Goal: Task Accomplishment & Management: Use online tool/utility

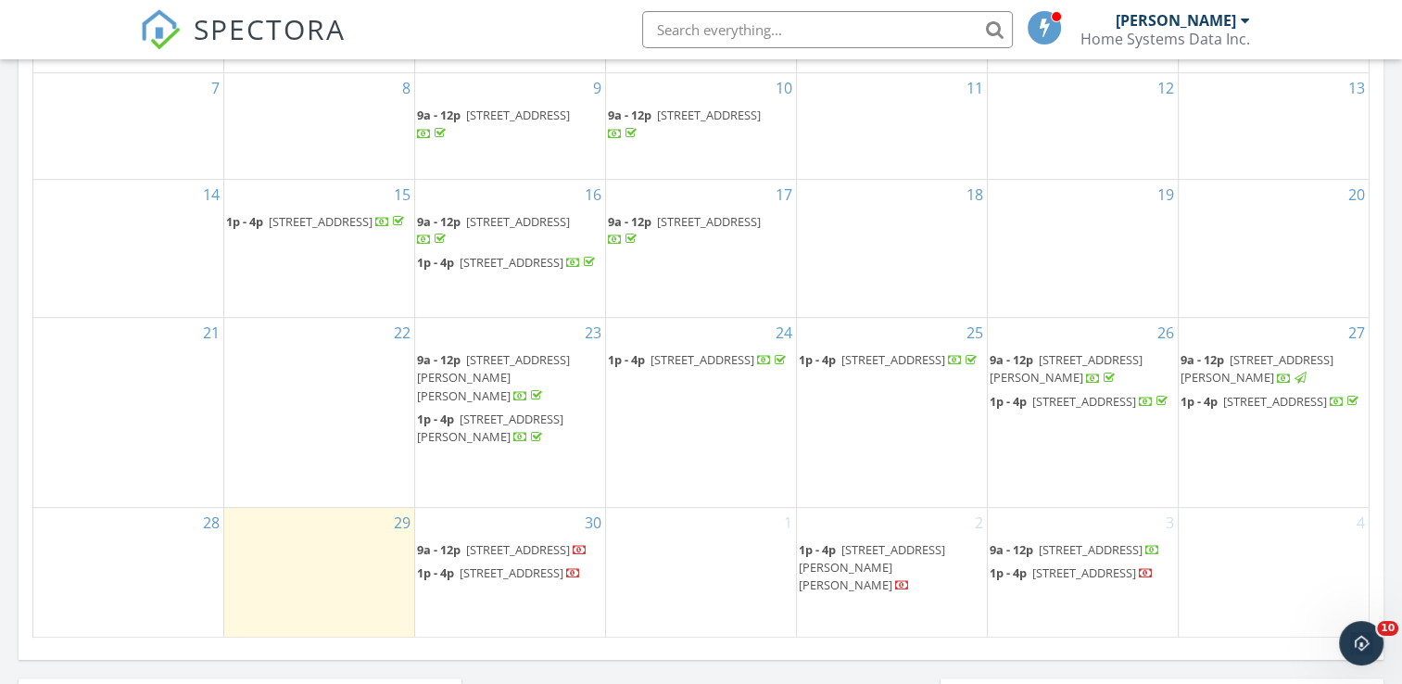
scroll to position [1112, 0]
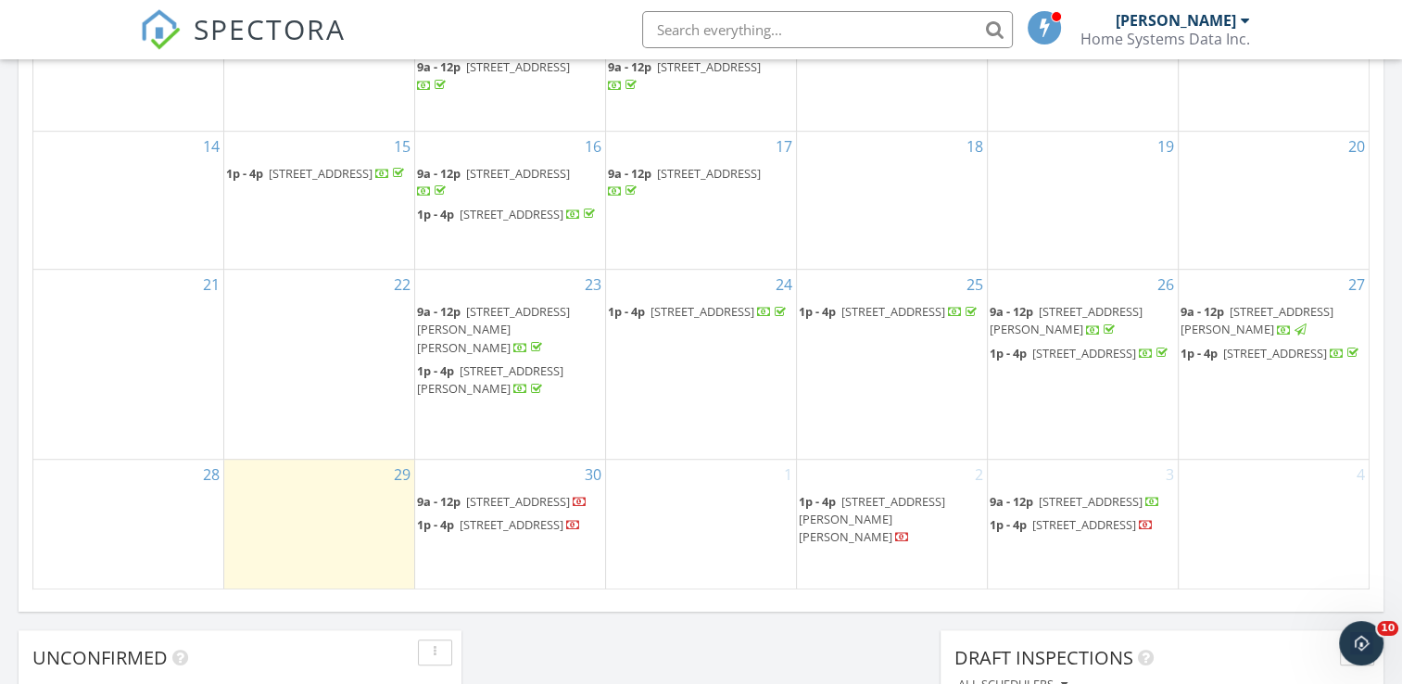
click at [503, 493] on span "3309 E 7th Ave , Denver 80206" at bounding box center [518, 501] width 104 height 17
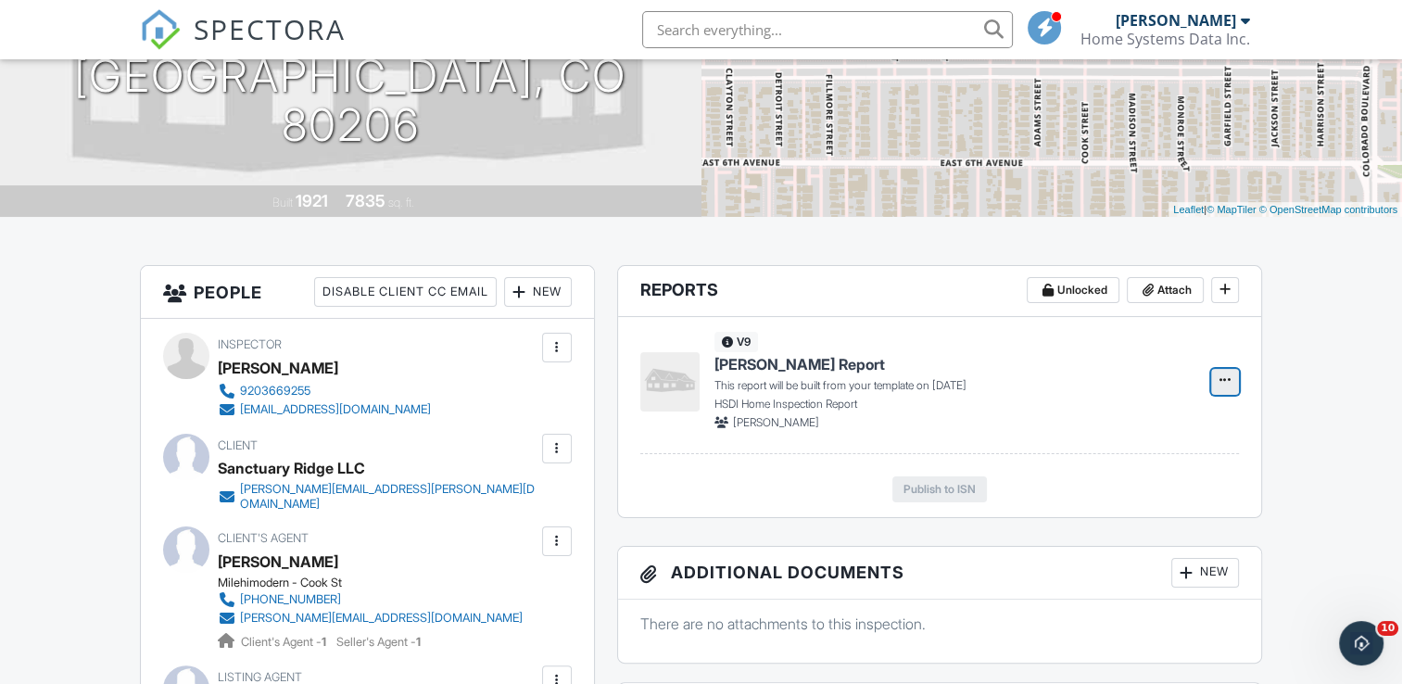
click at [1228, 379] on icon at bounding box center [1224, 379] width 11 height 13
click at [1119, 428] on input "Build Now" at bounding box center [1132, 430] width 189 height 42
click at [1171, 382] on span "Edit" at bounding box center [1165, 381] width 19 height 19
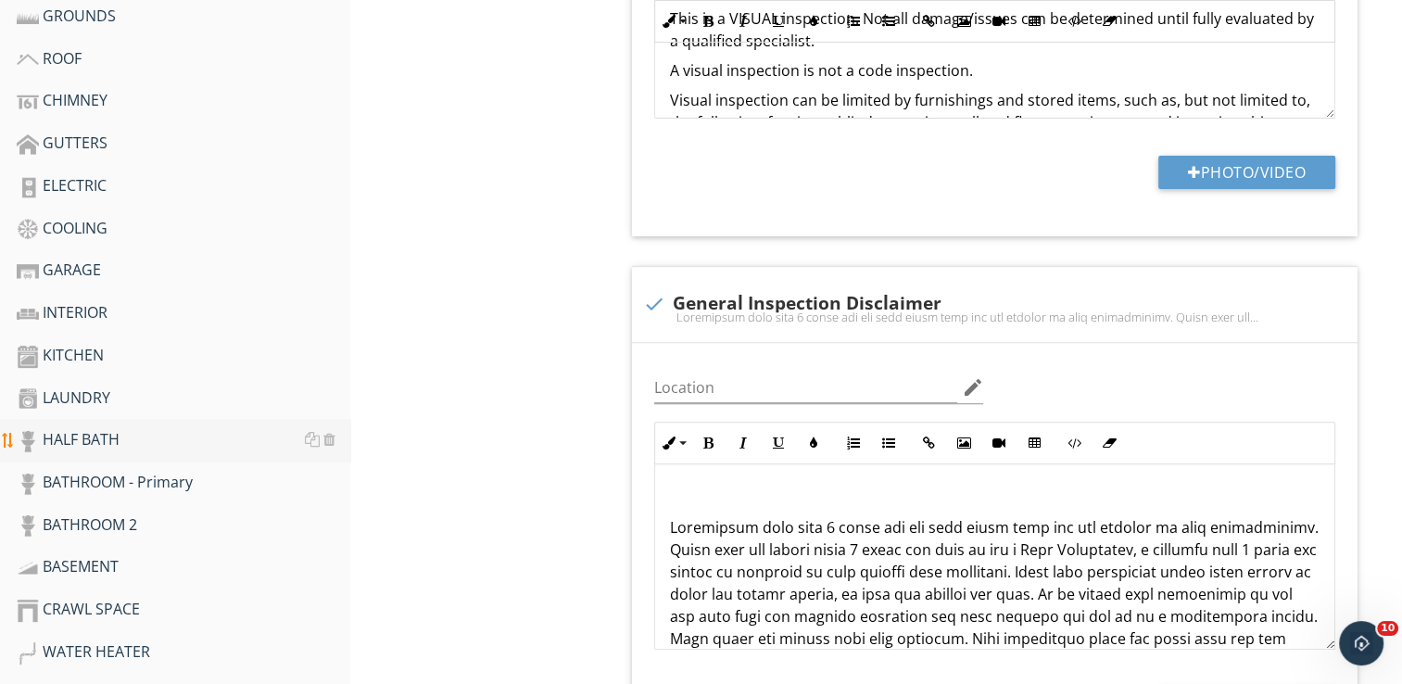
scroll to position [556, 0]
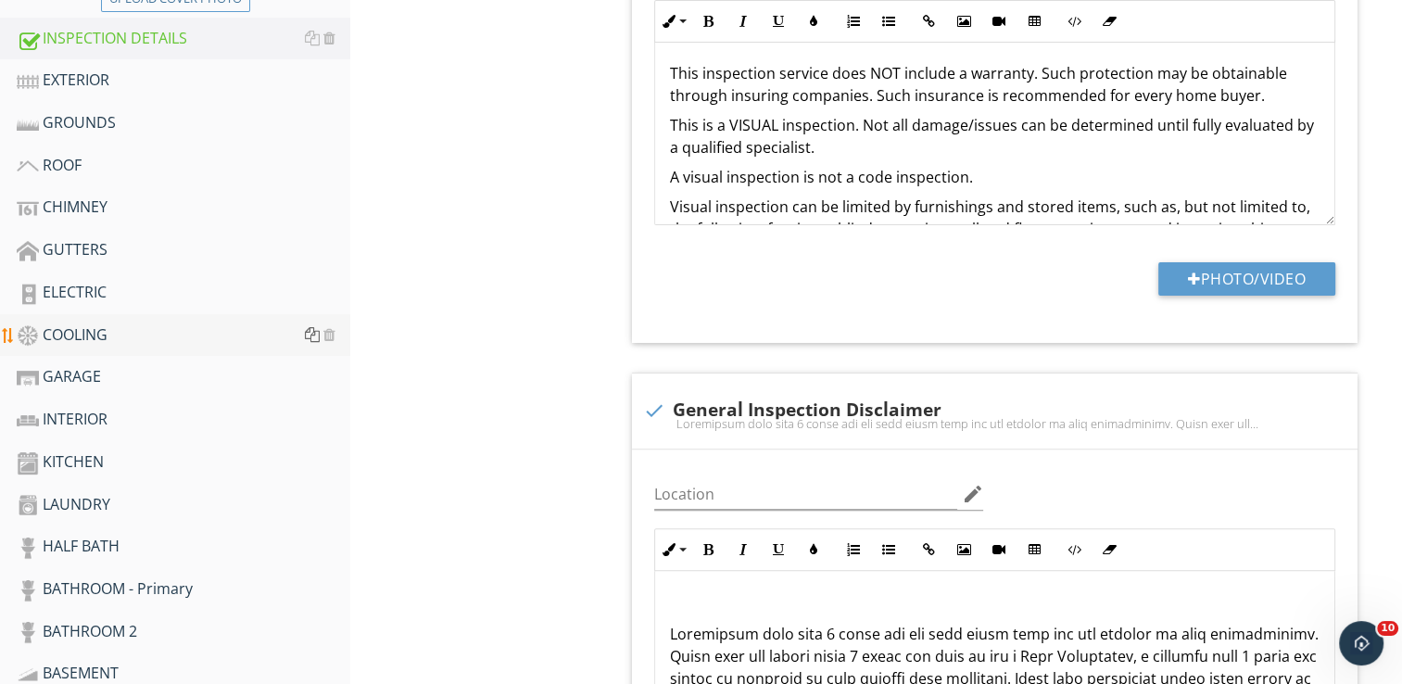
click at [317, 333] on div at bounding box center [312, 334] width 15 height 15
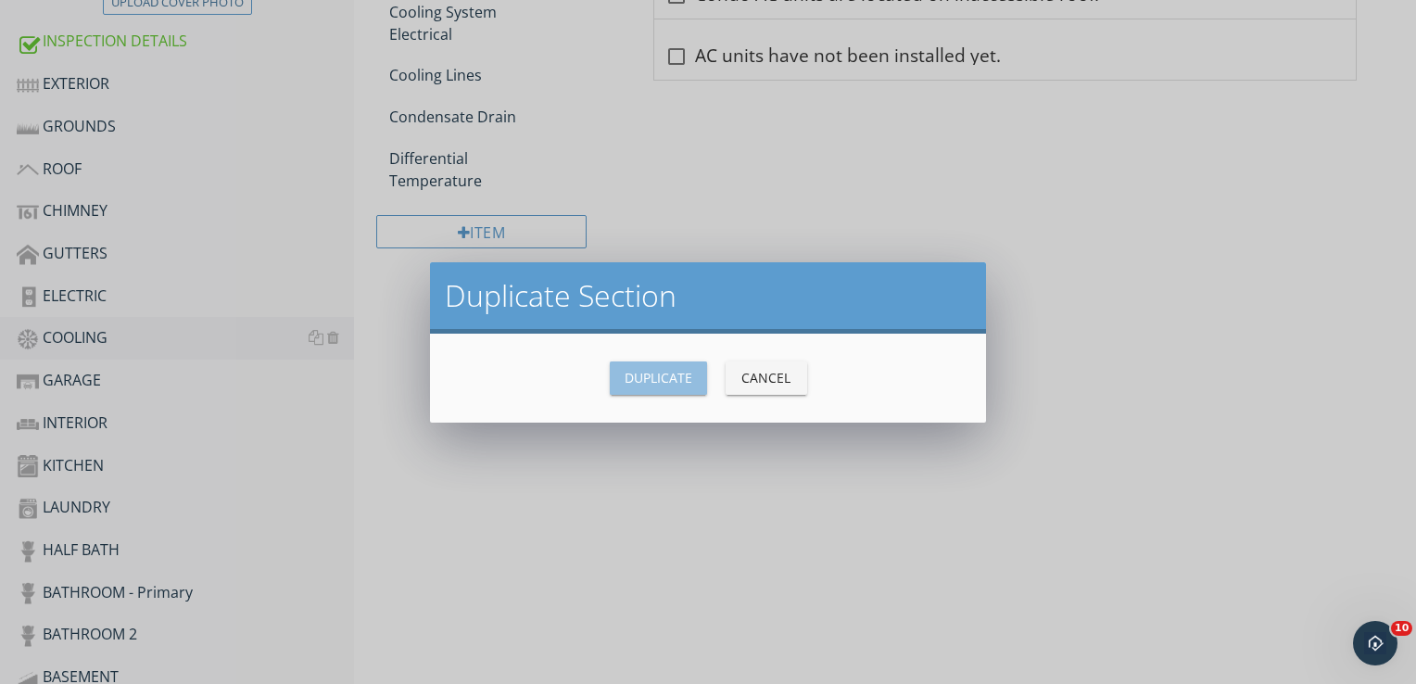
drag, startPoint x: 652, startPoint y: 375, endPoint x: 615, endPoint y: 376, distance: 37.1
click at [651, 375] on div "Duplicate" at bounding box center [658, 377] width 68 height 19
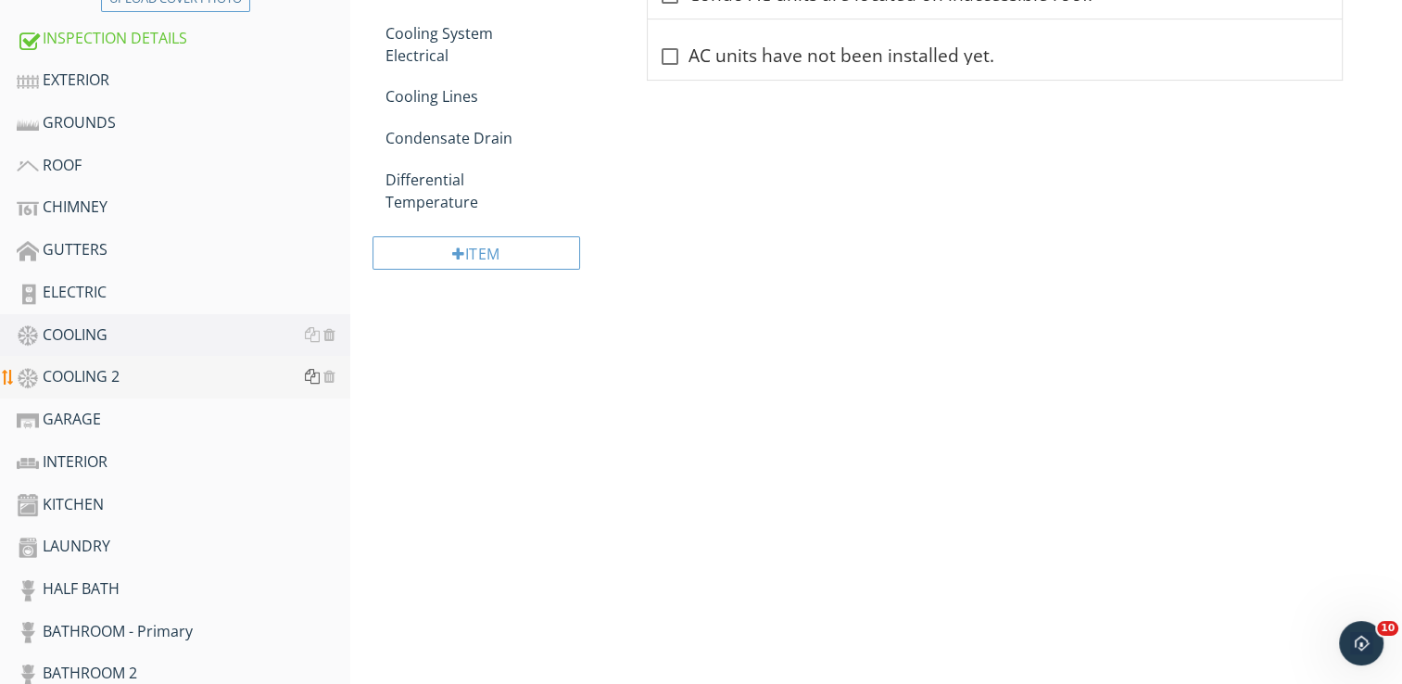
click at [310, 376] on div at bounding box center [312, 376] width 15 height 15
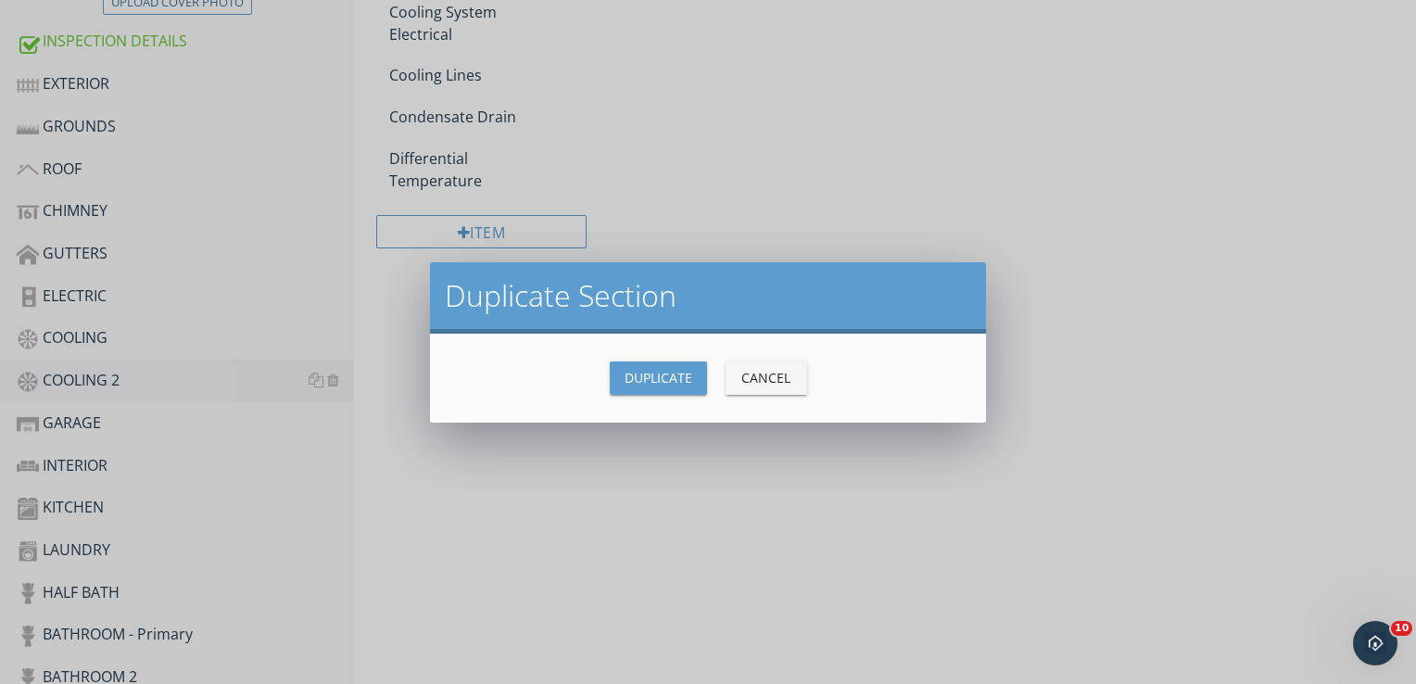
drag, startPoint x: 648, startPoint y: 384, endPoint x: 626, endPoint y: 384, distance: 21.3
click at [641, 384] on div "Duplicate" at bounding box center [658, 377] width 68 height 19
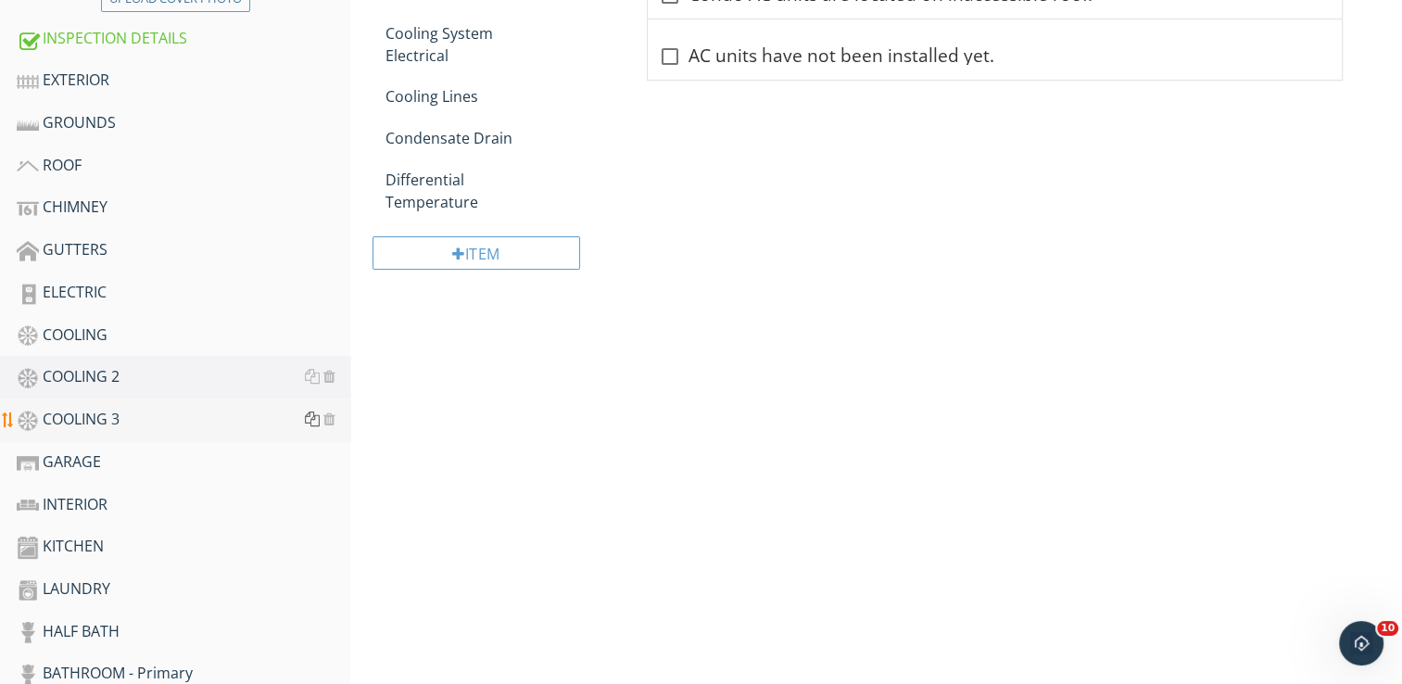
click at [309, 420] on div at bounding box center [312, 418] width 15 height 15
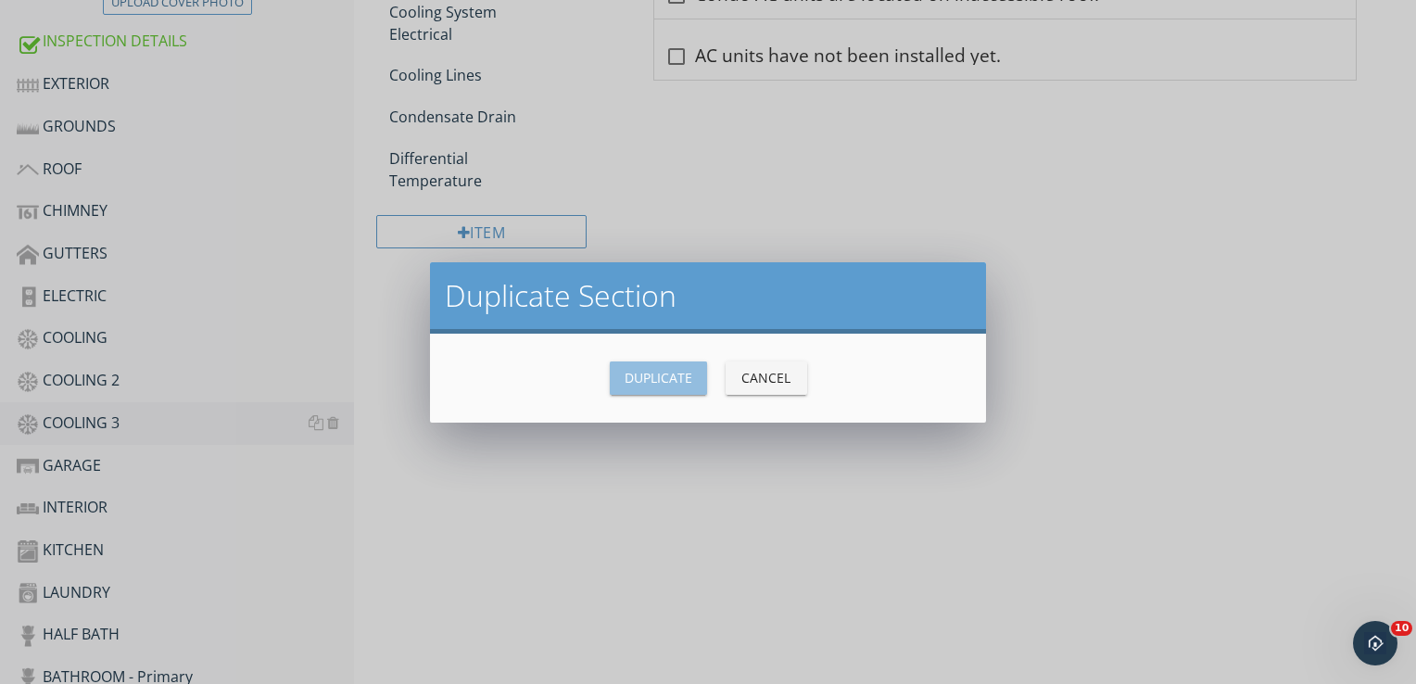
click at [633, 380] on div "Duplicate" at bounding box center [658, 377] width 68 height 19
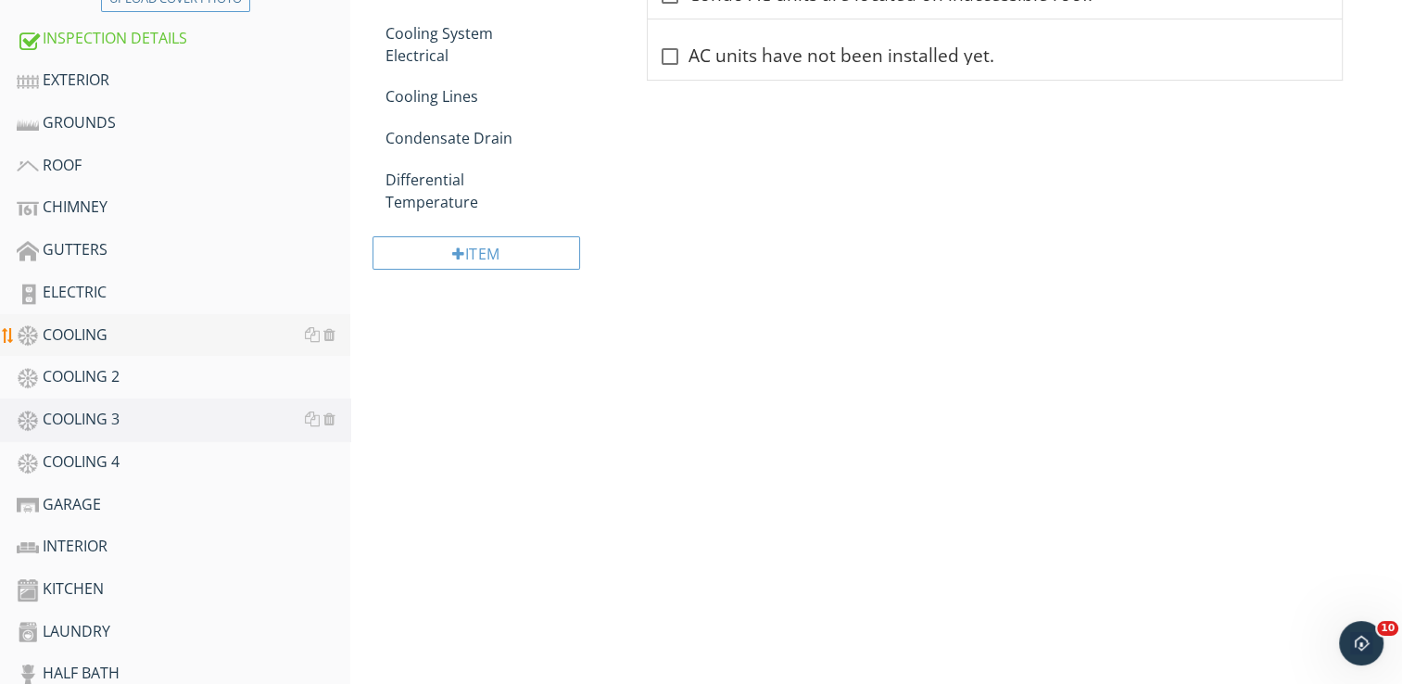
click at [149, 337] on div "COOLING" at bounding box center [184, 335] width 334 height 24
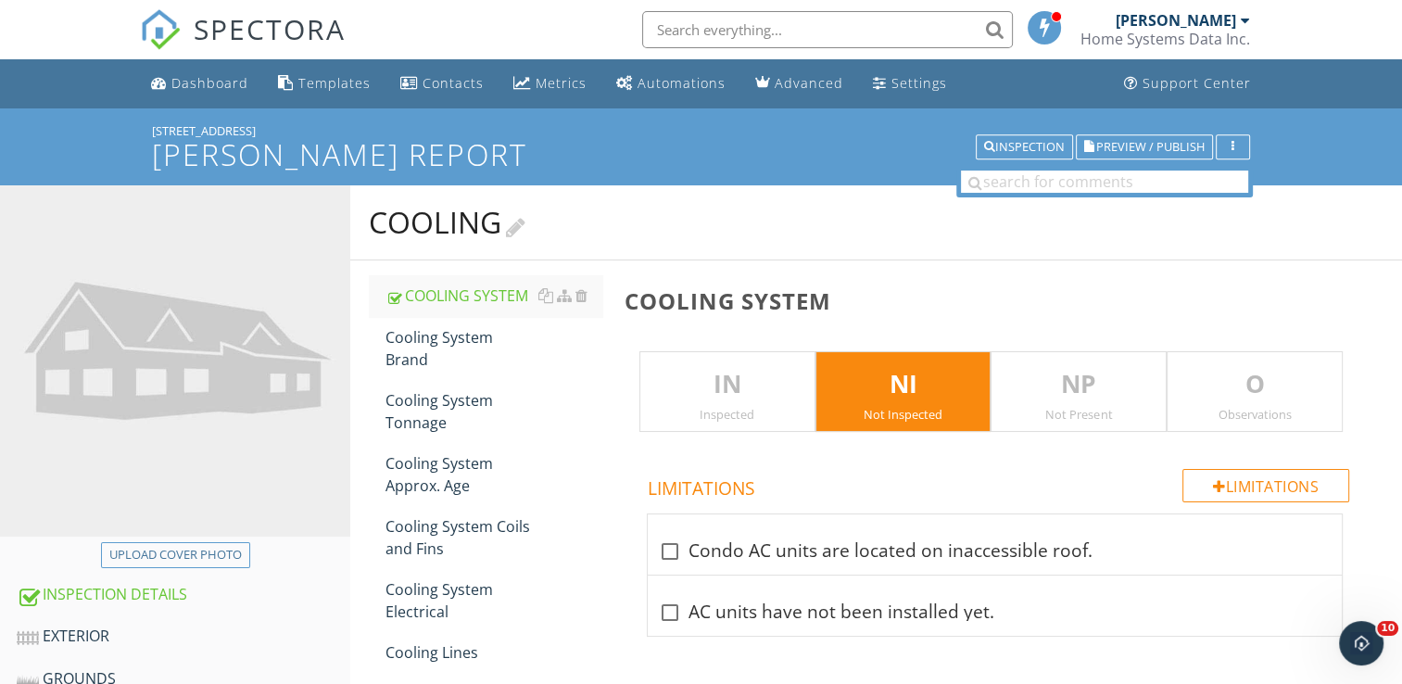
click at [519, 225] on div at bounding box center [515, 225] width 19 height 25
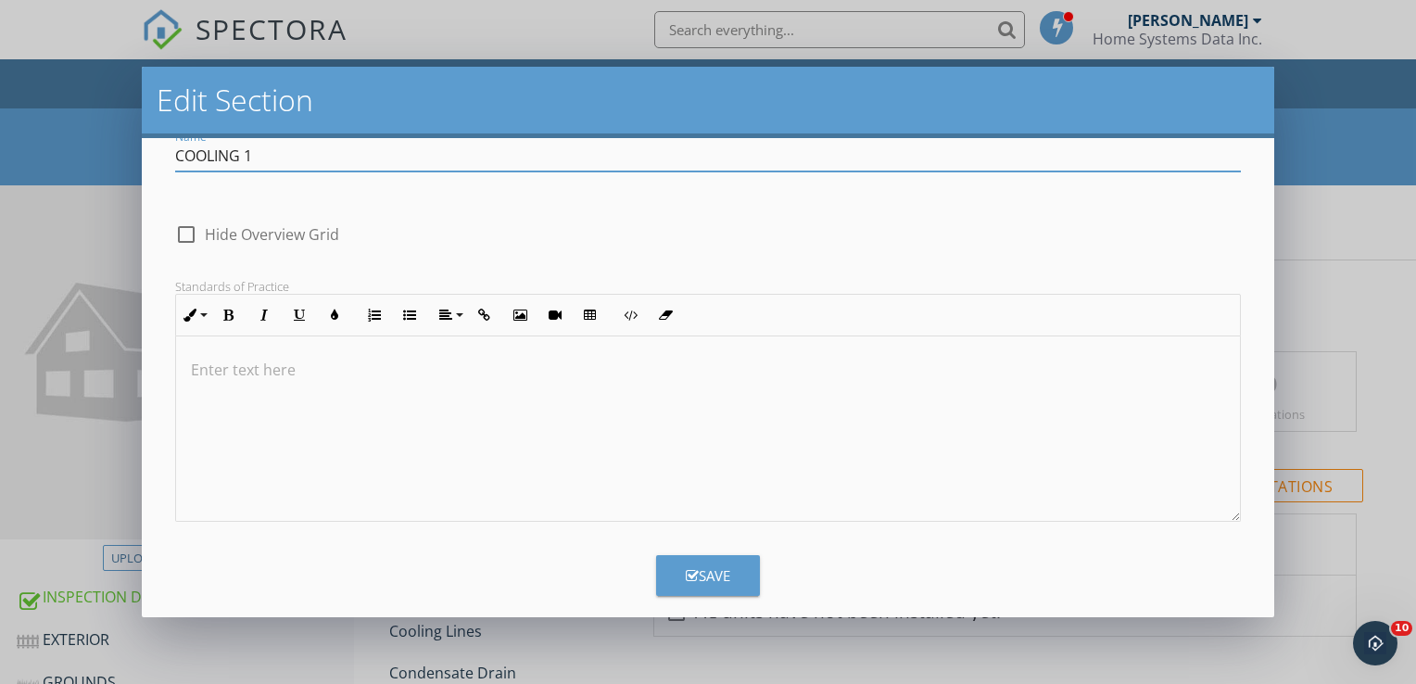
scroll to position [68, 0]
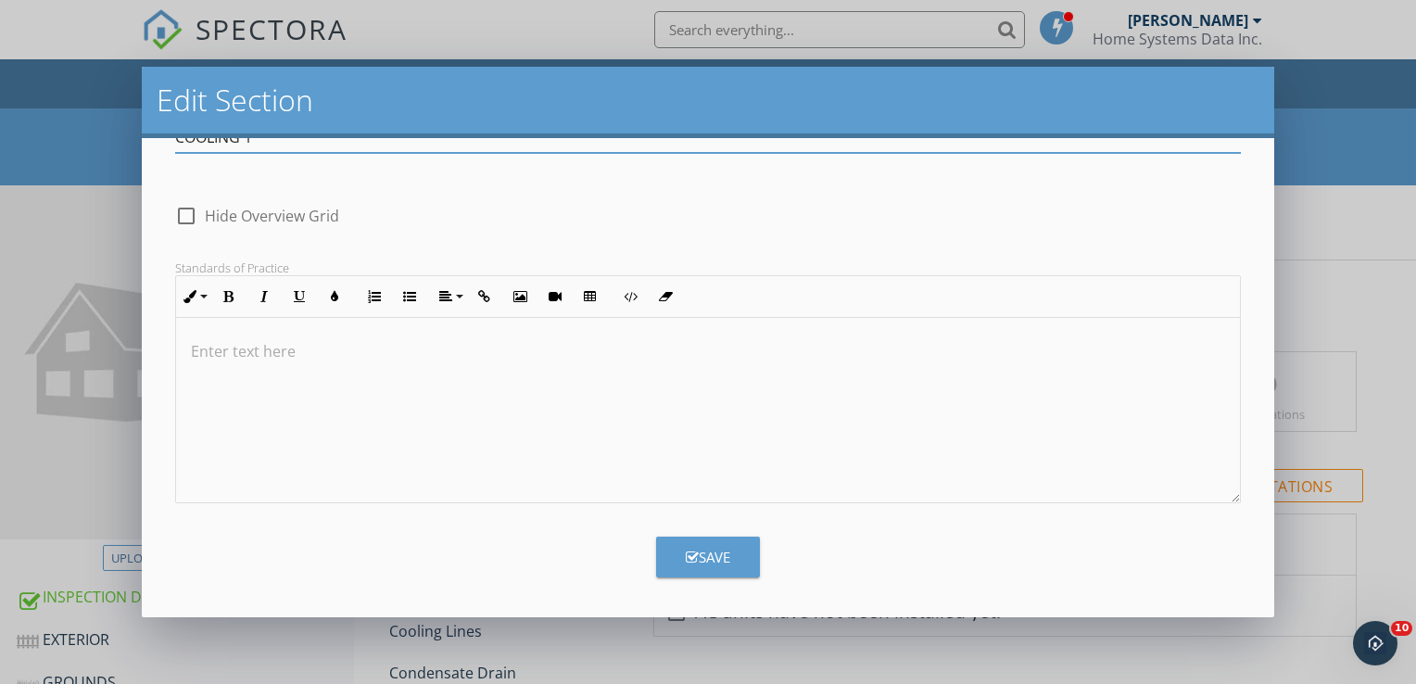
type input "COOLING 1"
click at [712, 550] on div "Save" at bounding box center [708, 557] width 44 height 21
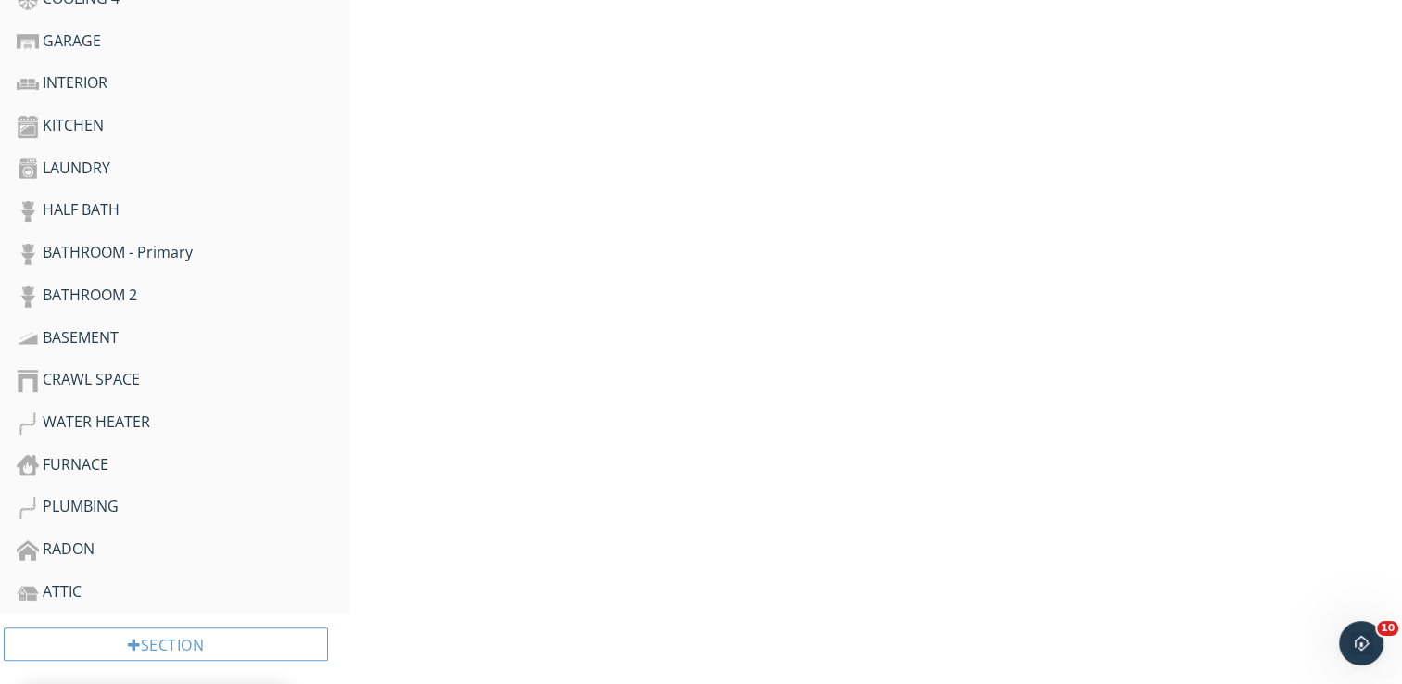
scroll to position [1032, 0]
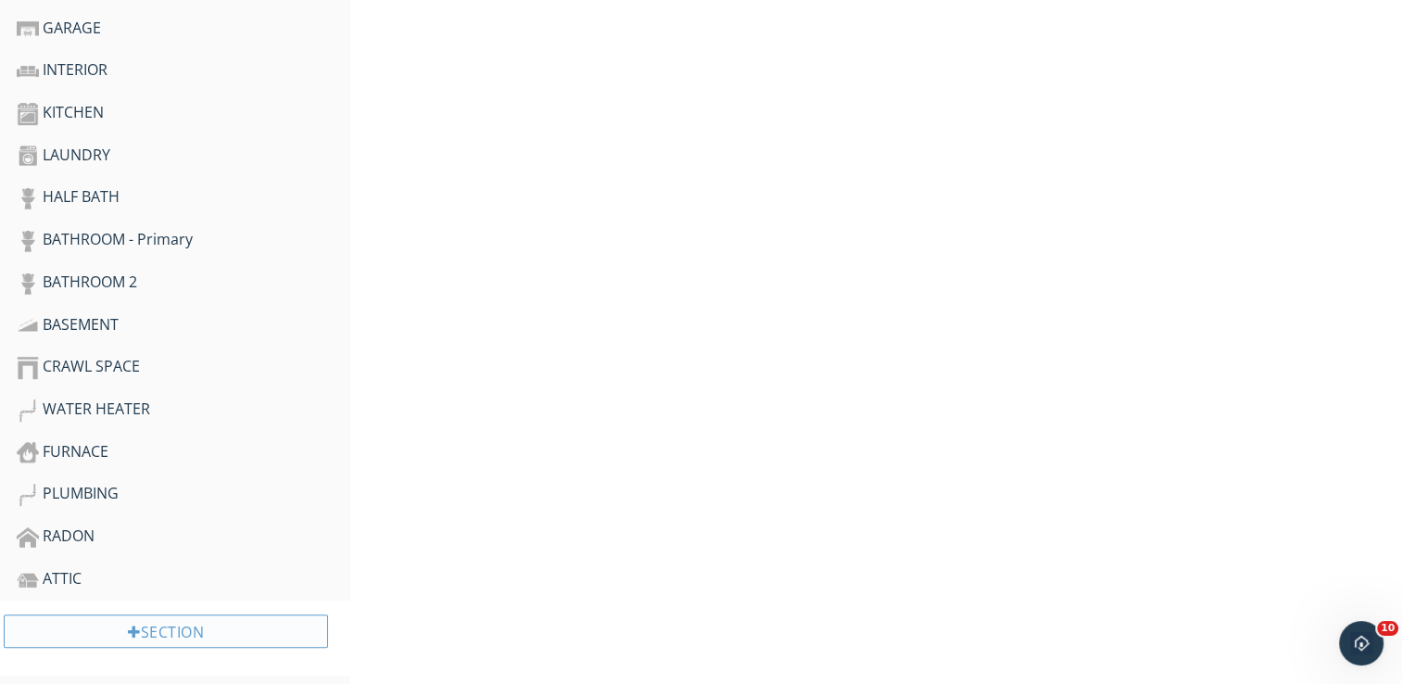
click at [128, 624] on div at bounding box center [134, 631] width 13 height 15
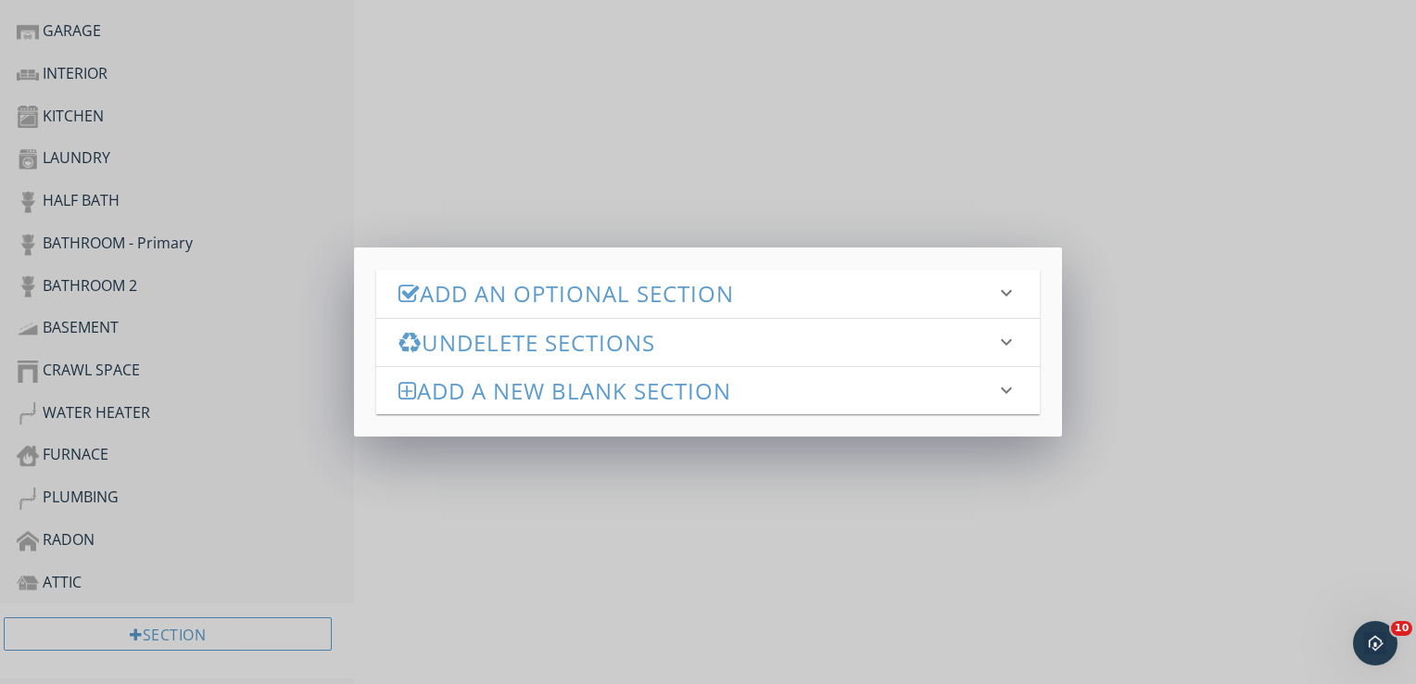
click at [588, 287] on h3 "Add an Optional Section" at bounding box center [696, 293] width 597 height 25
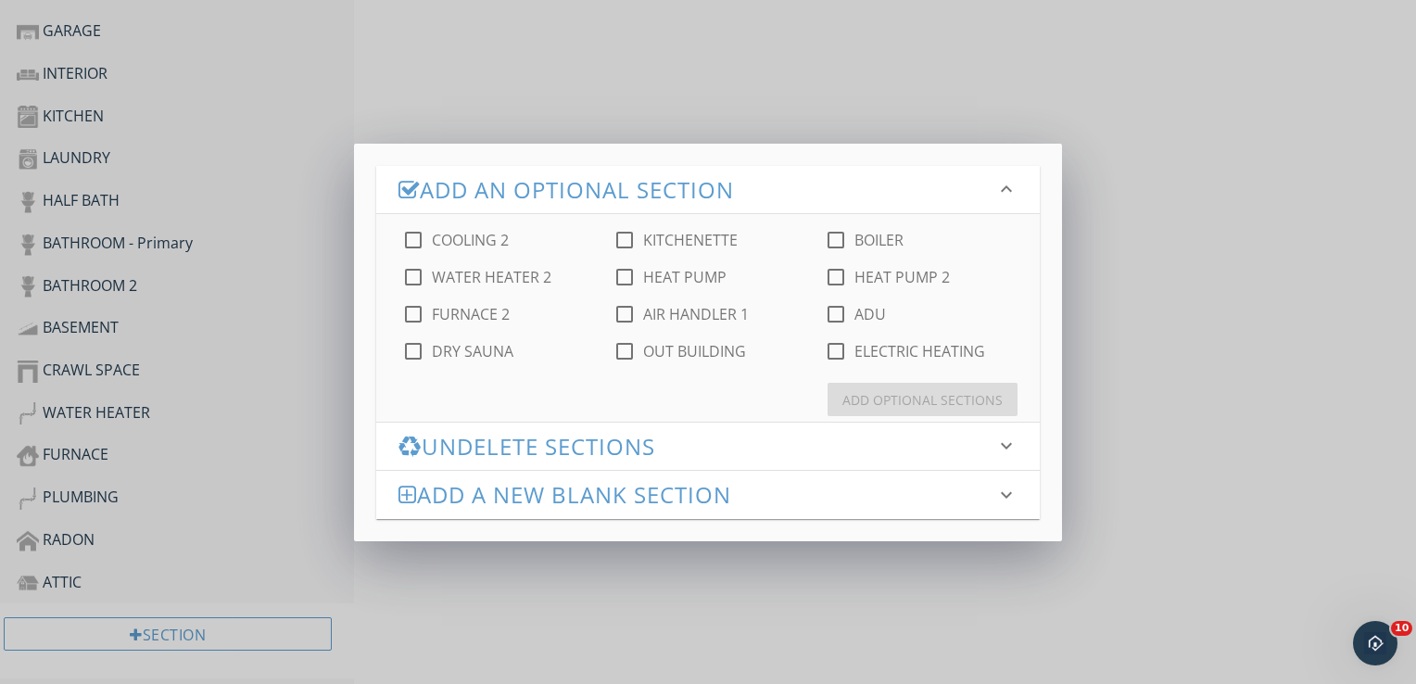
click at [841, 240] on div at bounding box center [835, 239] width 31 height 31
checkbox input "true"
click at [918, 395] on div "Add Optional Sections" at bounding box center [922, 399] width 160 height 19
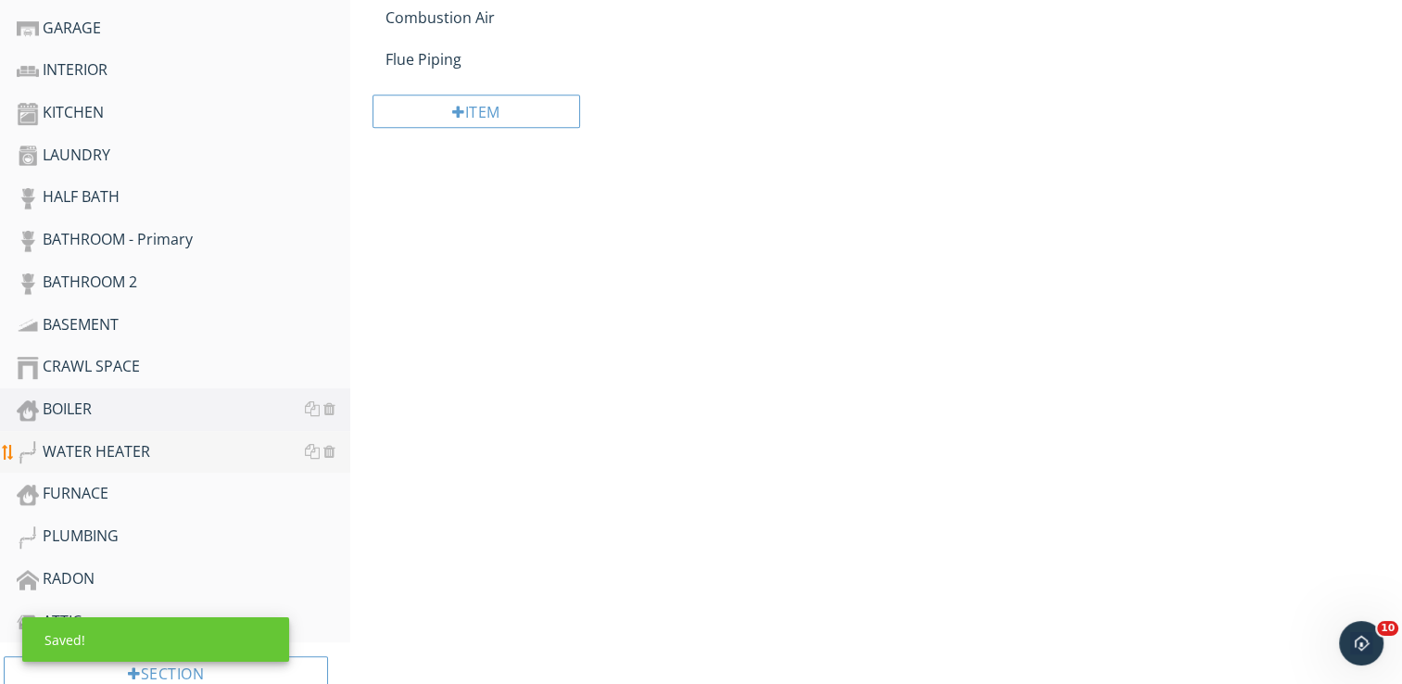
scroll to position [1074, 0]
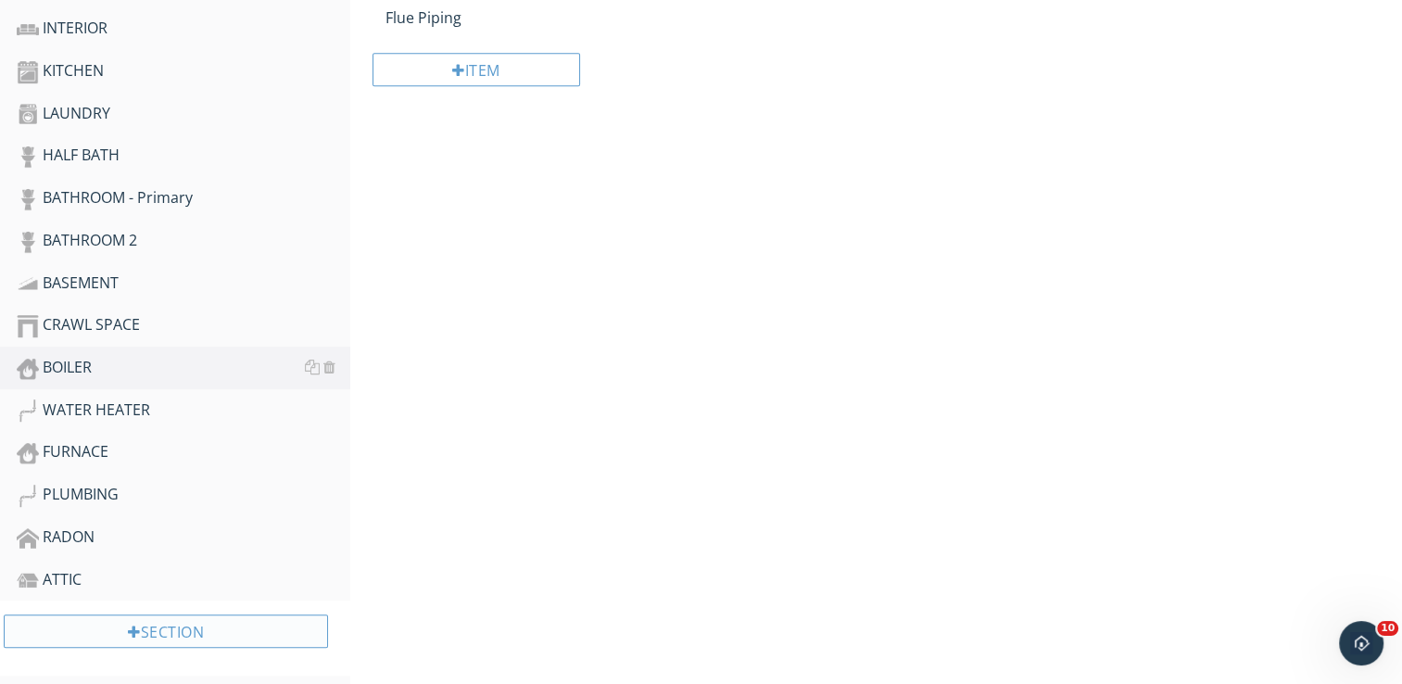
click at [133, 624] on div at bounding box center [134, 631] width 13 height 15
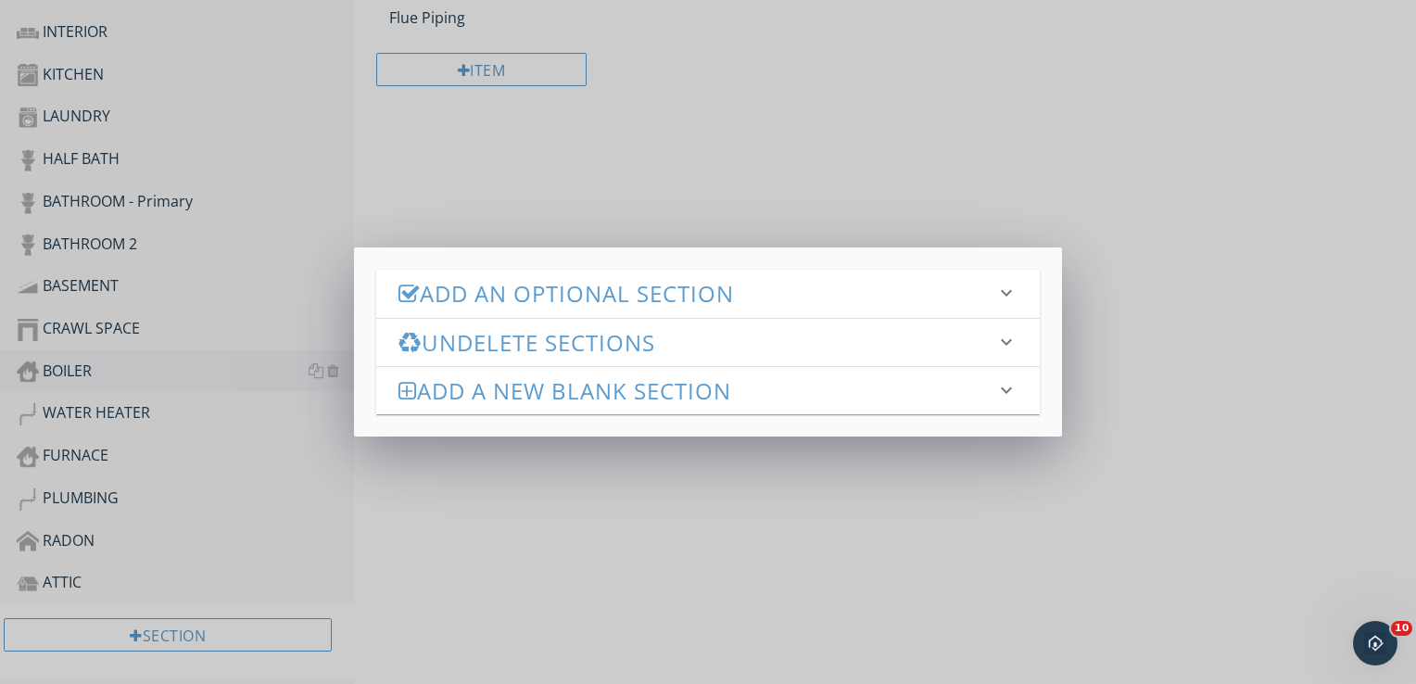
click at [674, 286] on h3 "Add an Optional Section" at bounding box center [696, 293] width 597 height 25
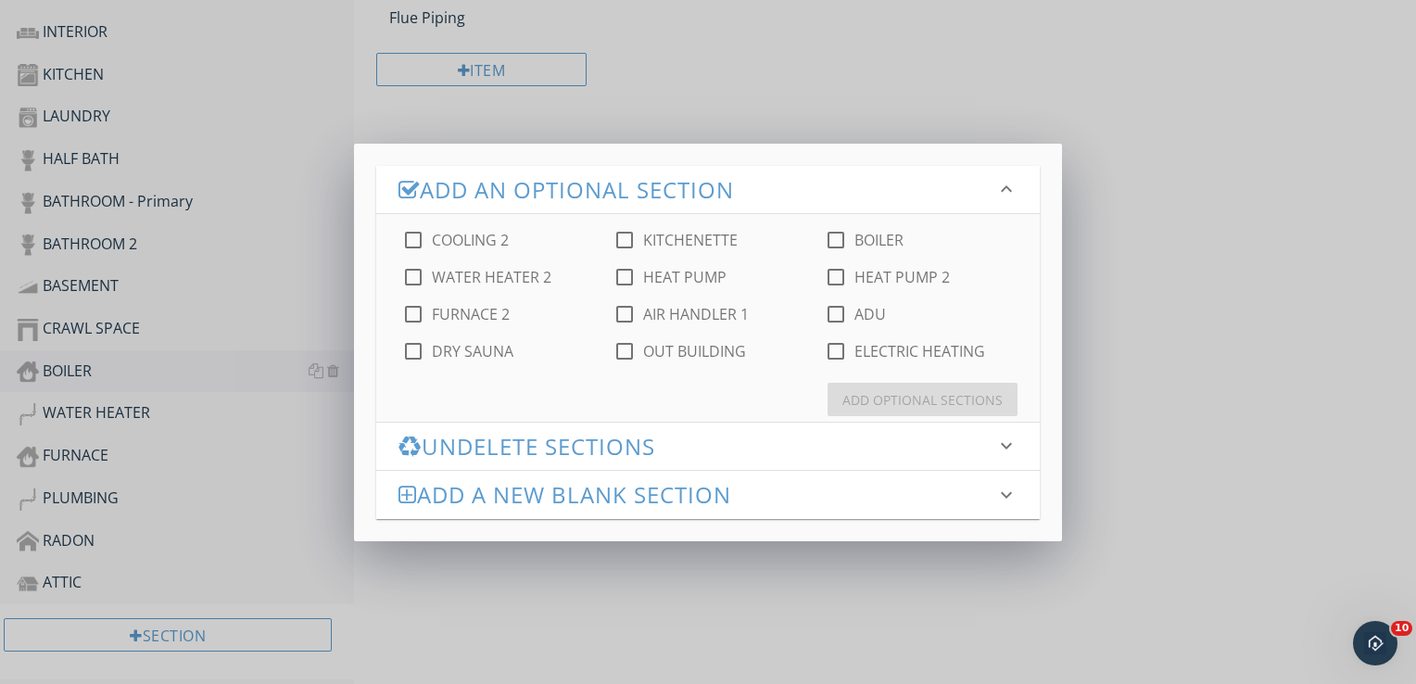
click at [628, 313] on div at bounding box center [624, 313] width 31 height 31
checkbox input "true"
click at [940, 403] on div "Add Optional Sections" at bounding box center [922, 399] width 160 height 19
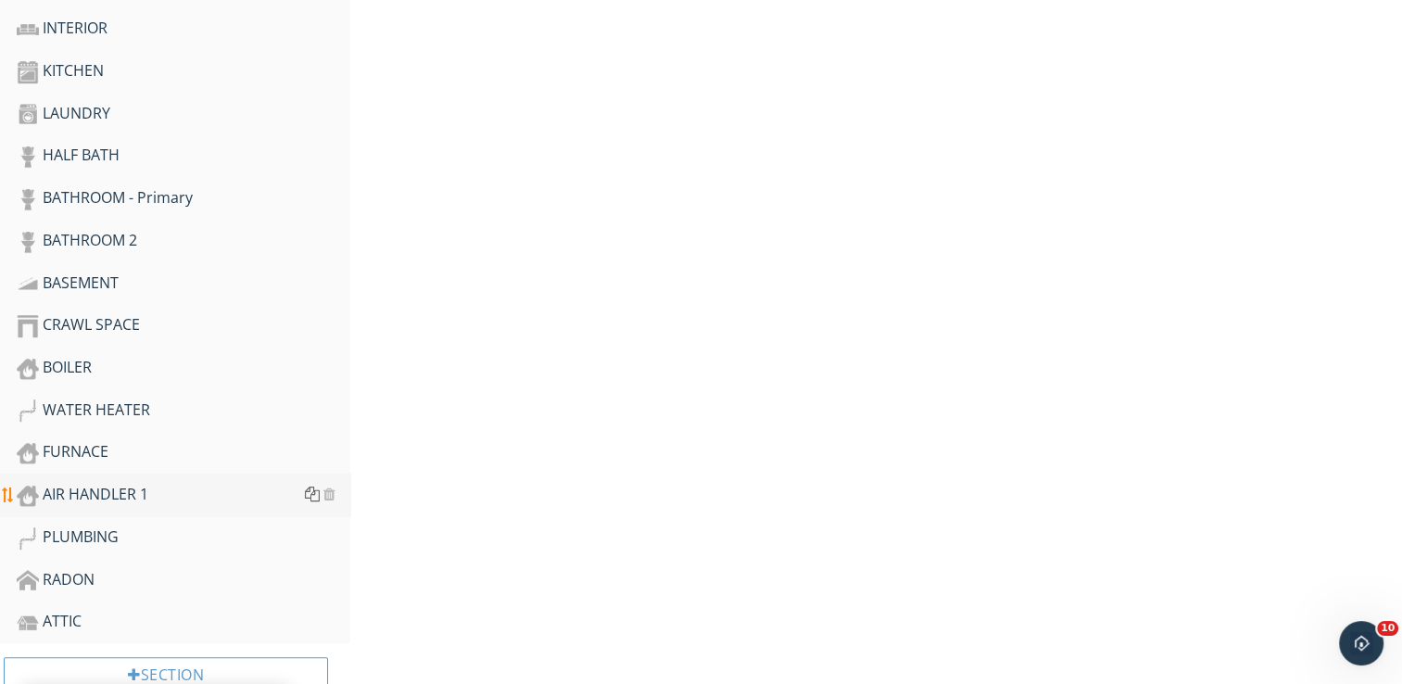
click at [312, 486] on div at bounding box center [312, 493] width 15 height 15
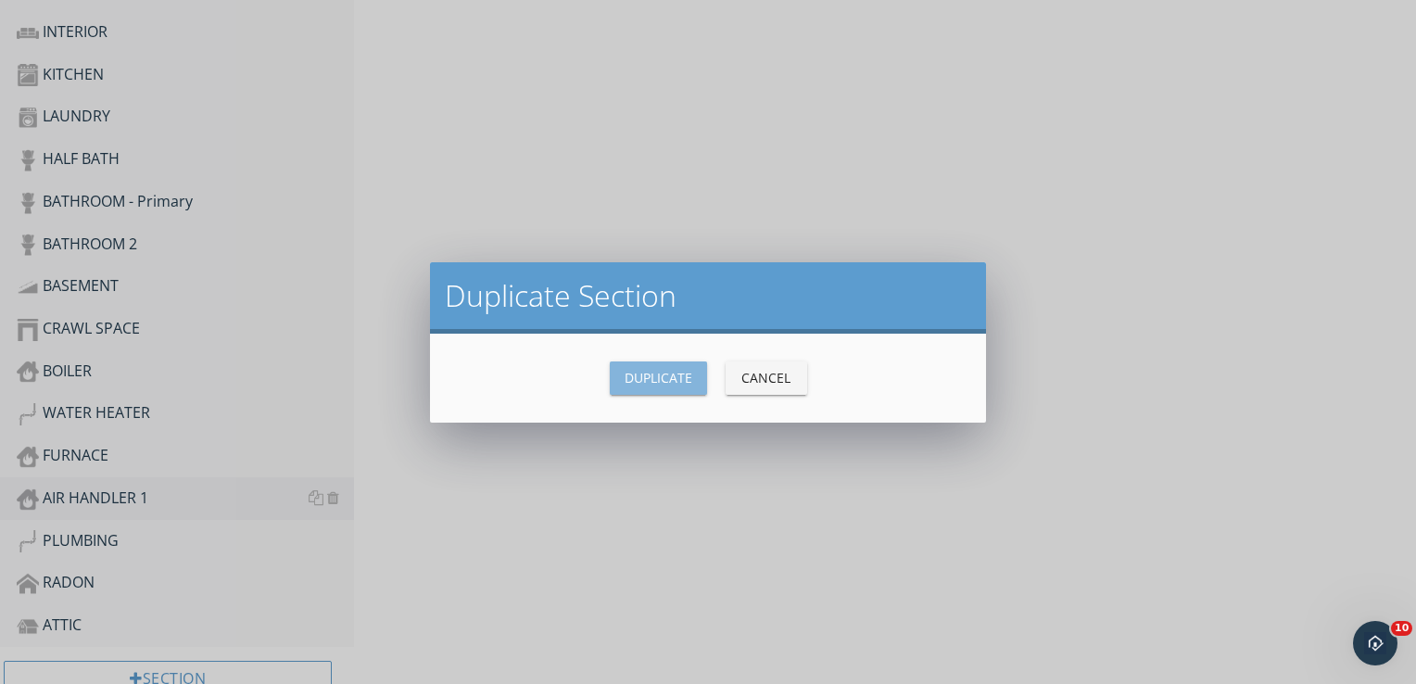
click at [647, 391] on button "Duplicate" at bounding box center [658, 377] width 97 height 33
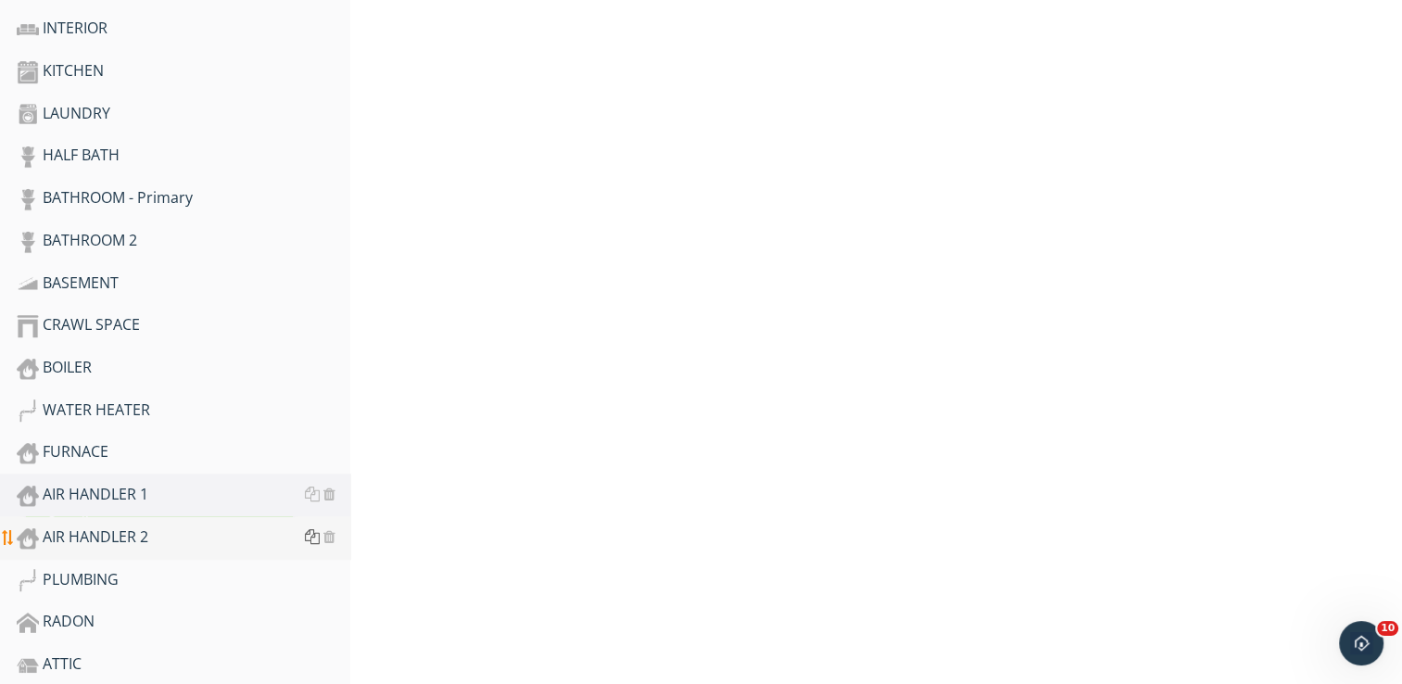
click at [318, 529] on div at bounding box center [312, 536] width 15 height 15
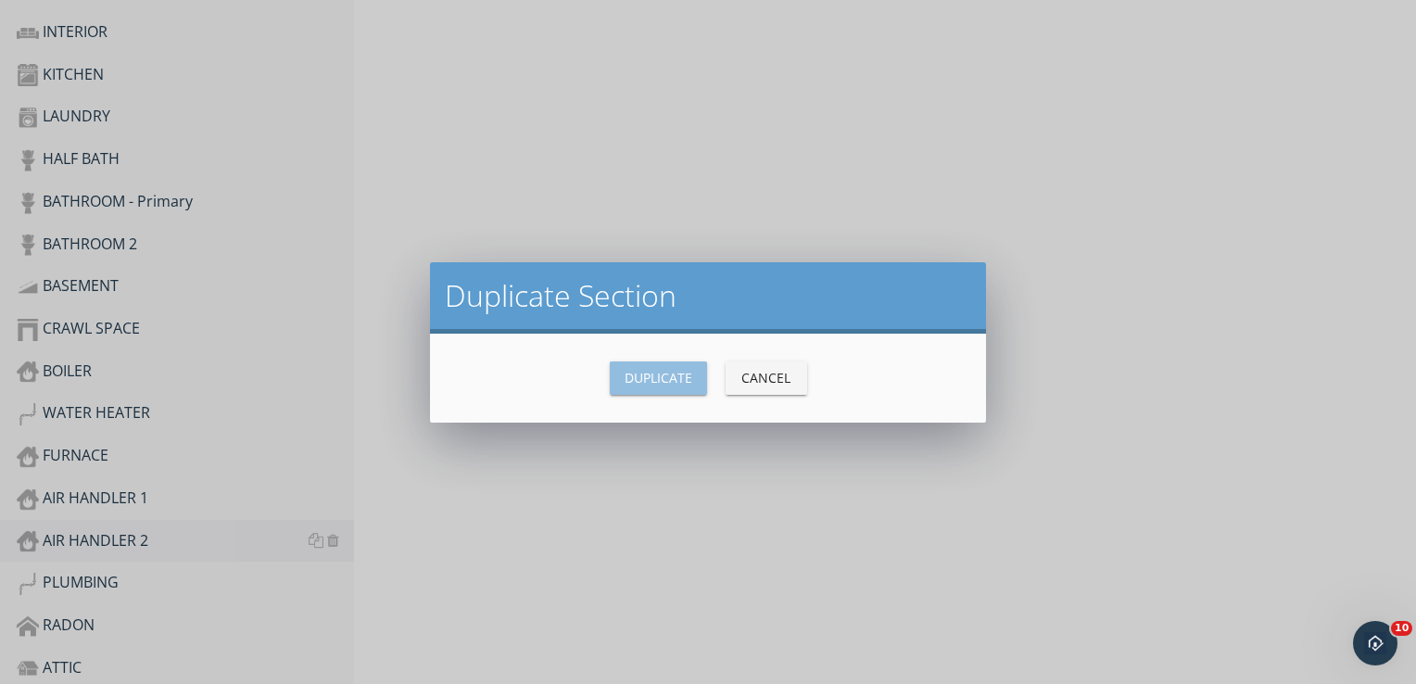
click at [673, 380] on div "Duplicate" at bounding box center [658, 377] width 68 height 19
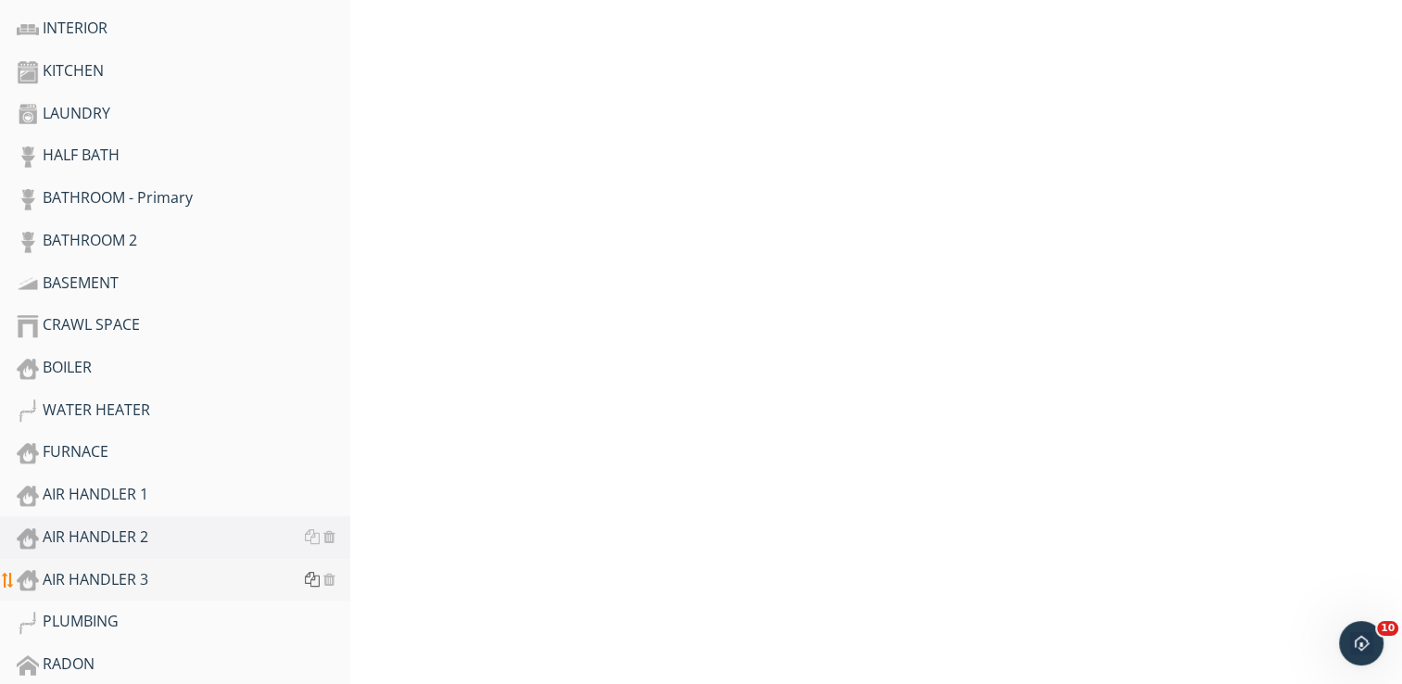
click at [308, 574] on div at bounding box center [312, 579] width 15 height 15
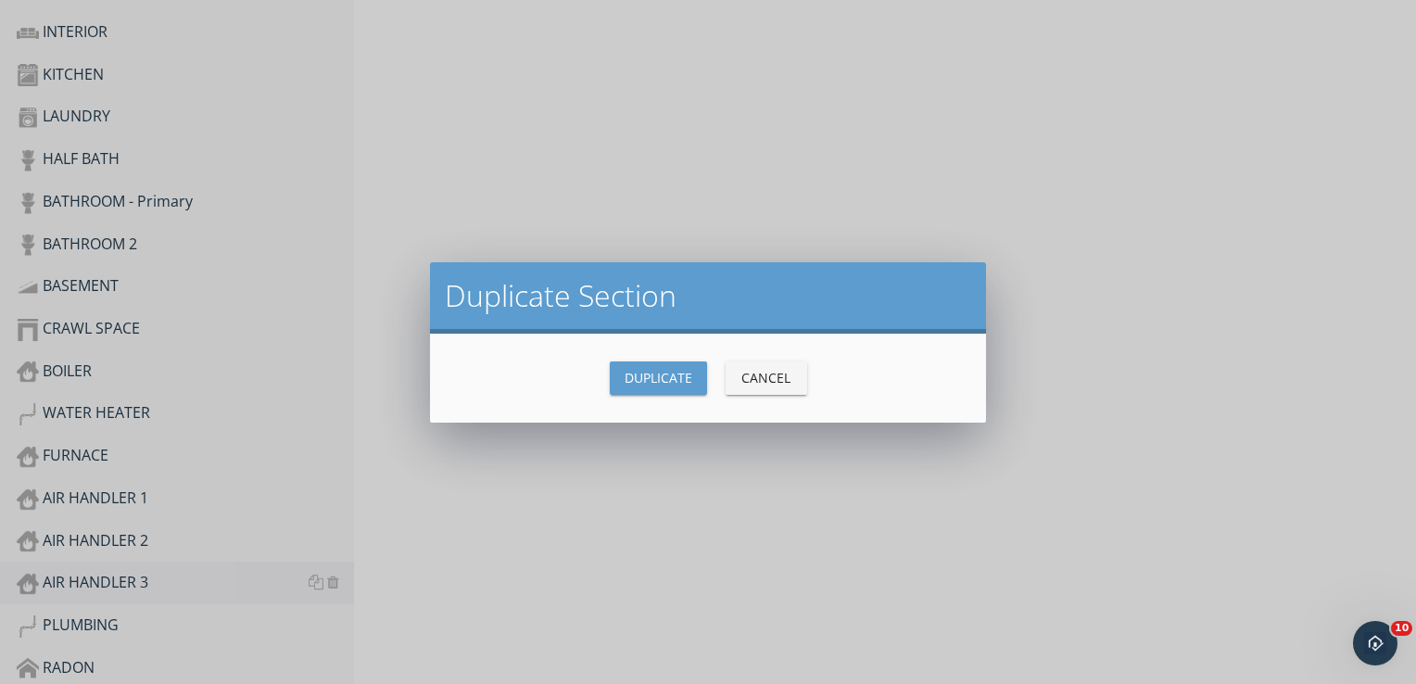
click at [678, 364] on button "Duplicate" at bounding box center [658, 377] width 97 height 33
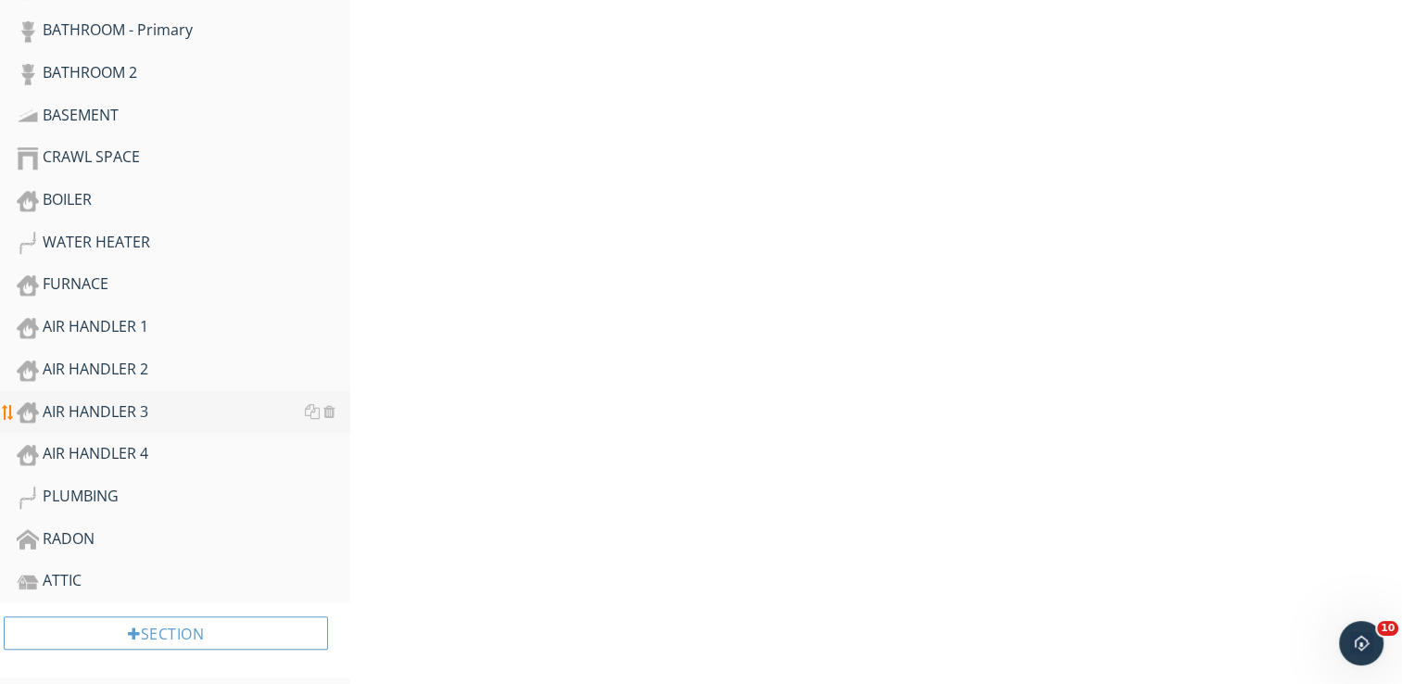
scroll to position [1241, 0]
click at [169, 532] on div "RADON" at bounding box center [184, 539] width 334 height 24
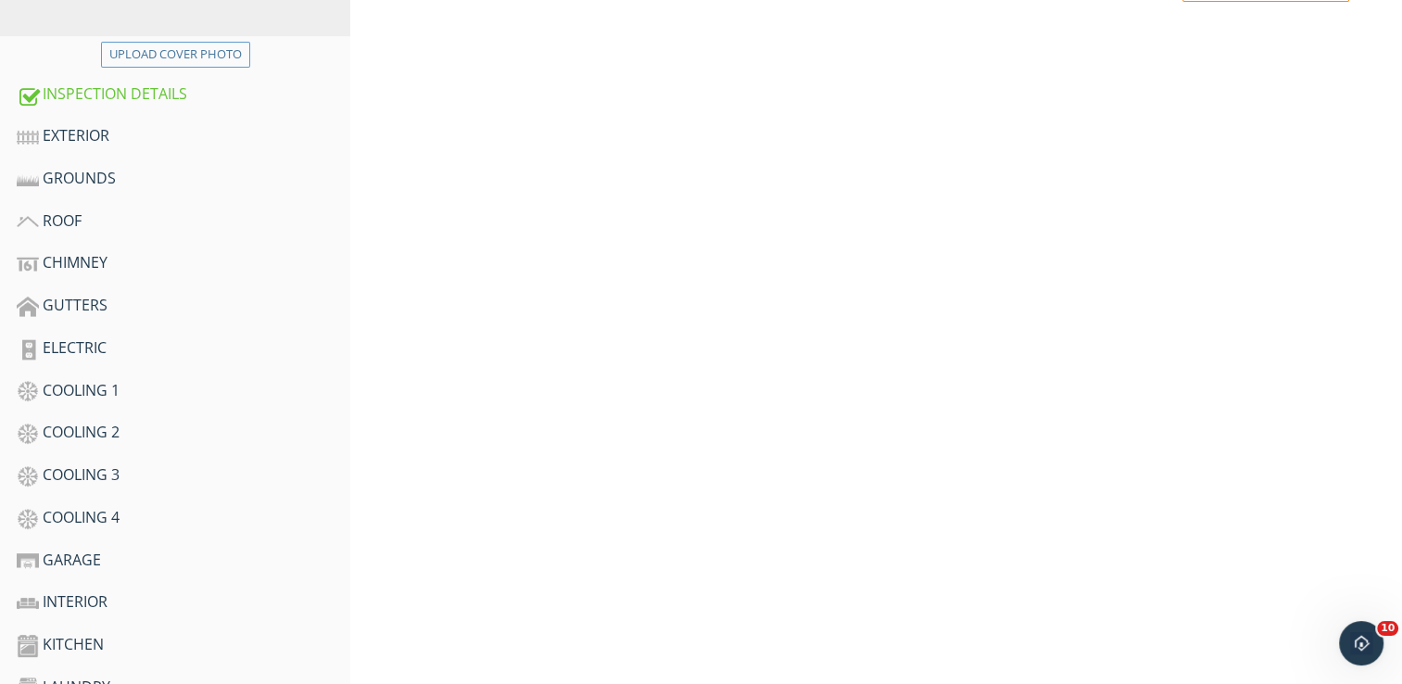
scroll to position [37, 0]
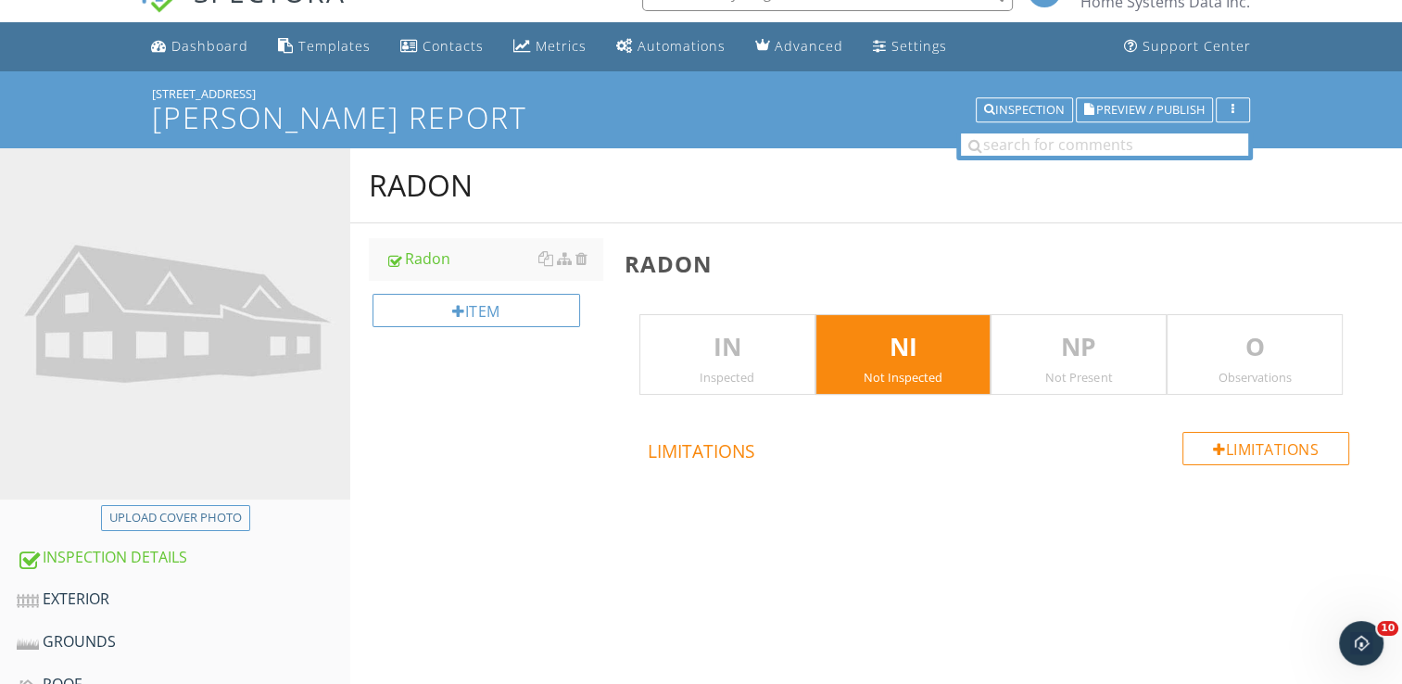
click at [686, 373] on div "Inspected" at bounding box center [727, 377] width 174 height 15
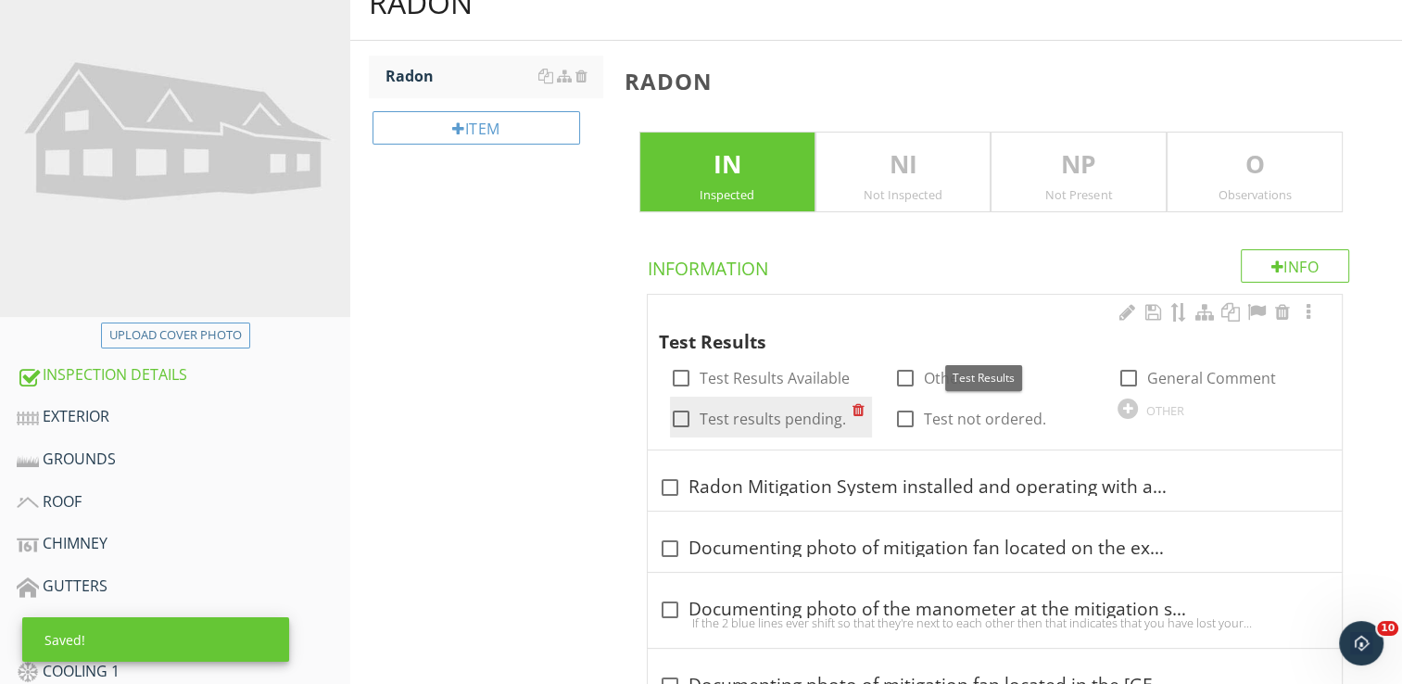
scroll to position [222, 0]
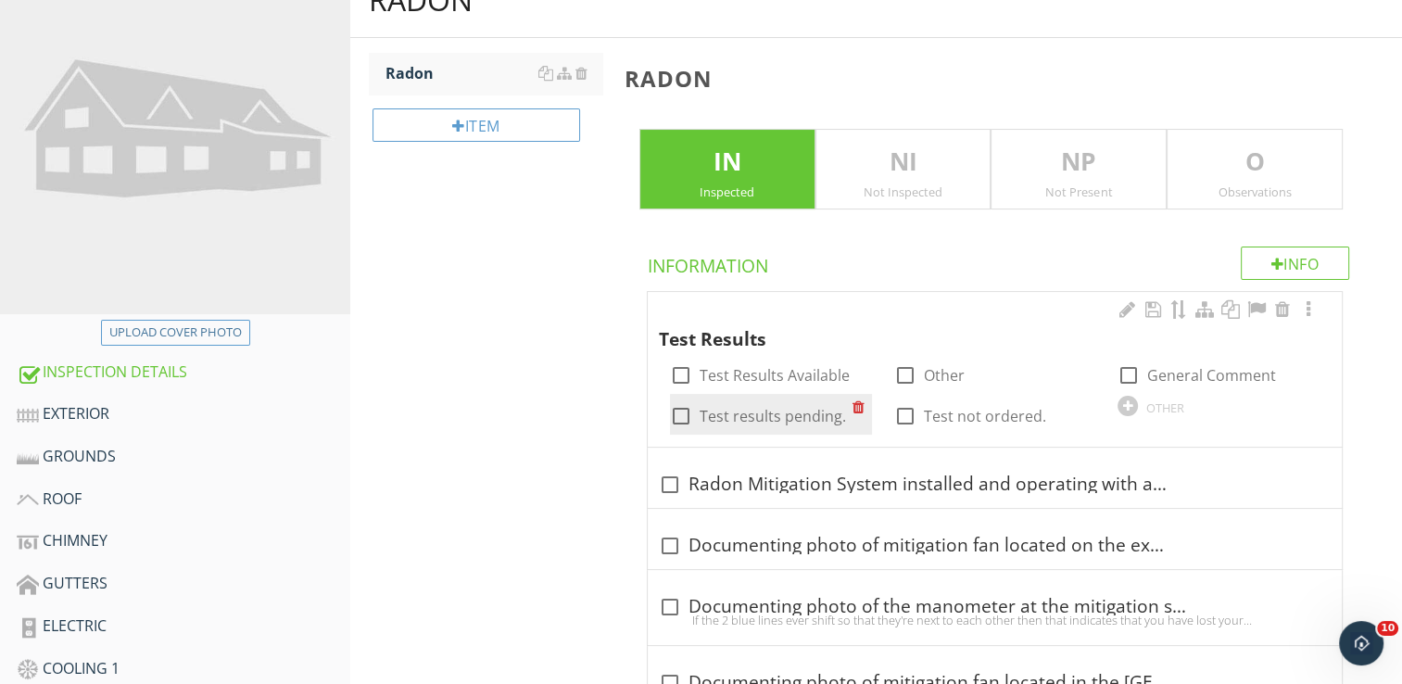
click at [682, 420] on div at bounding box center [680, 415] width 31 height 31
checkbox input "true"
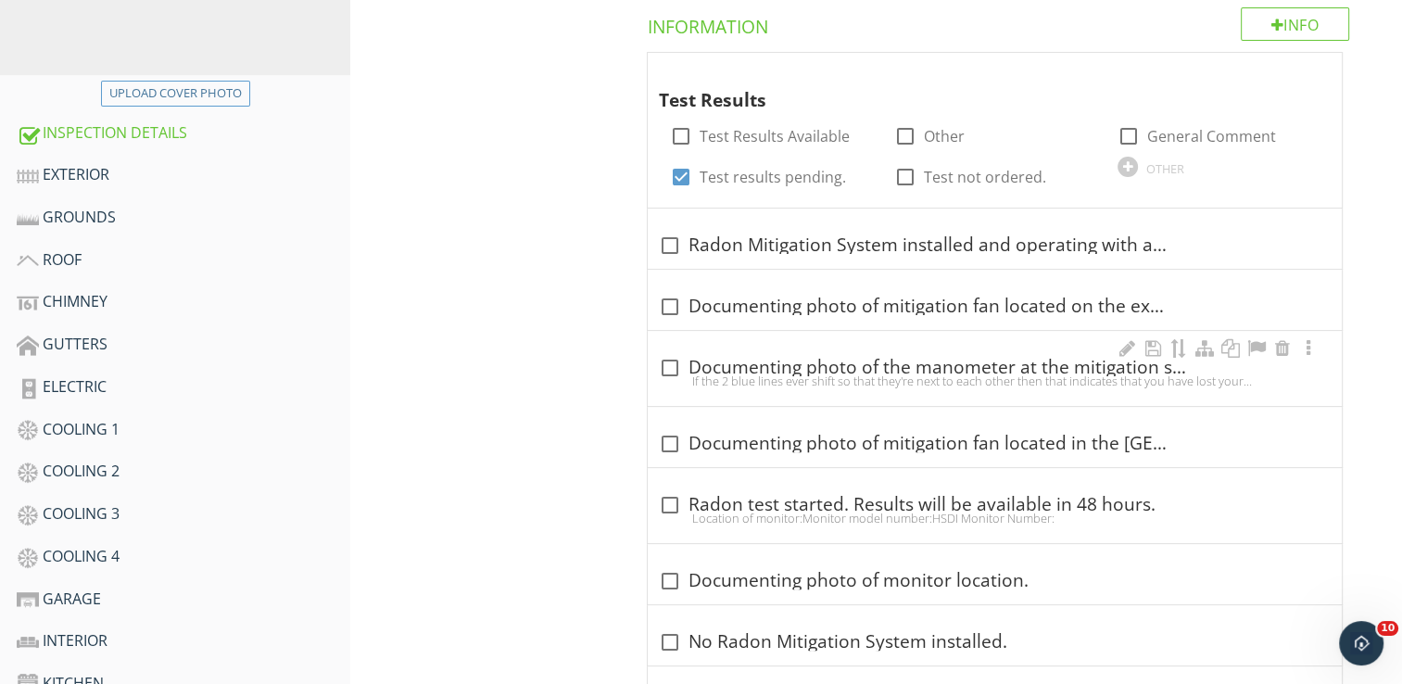
scroll to position [500, 0]
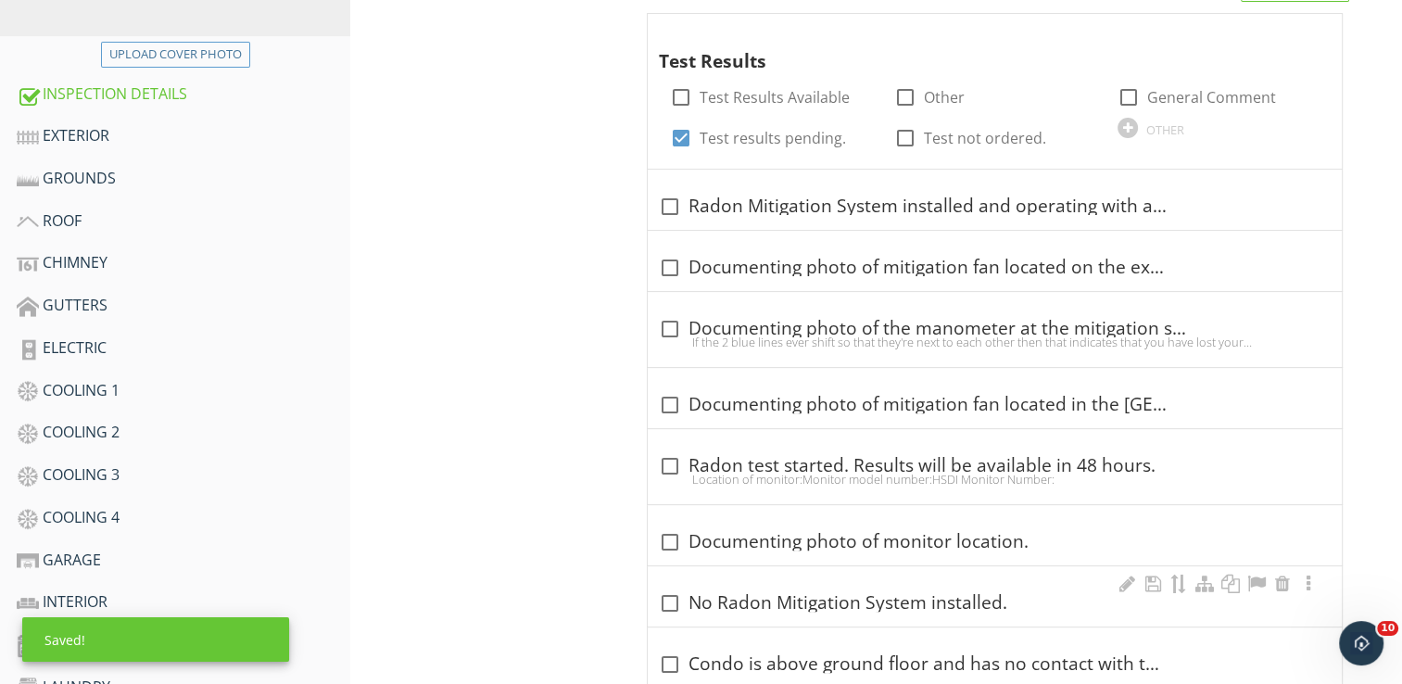
click at [683, 610] on div "check_box_outline_blank No Radon Mitigation System installed." at bounding box center [995, 603] width 672 height 22
checkbox input "true"
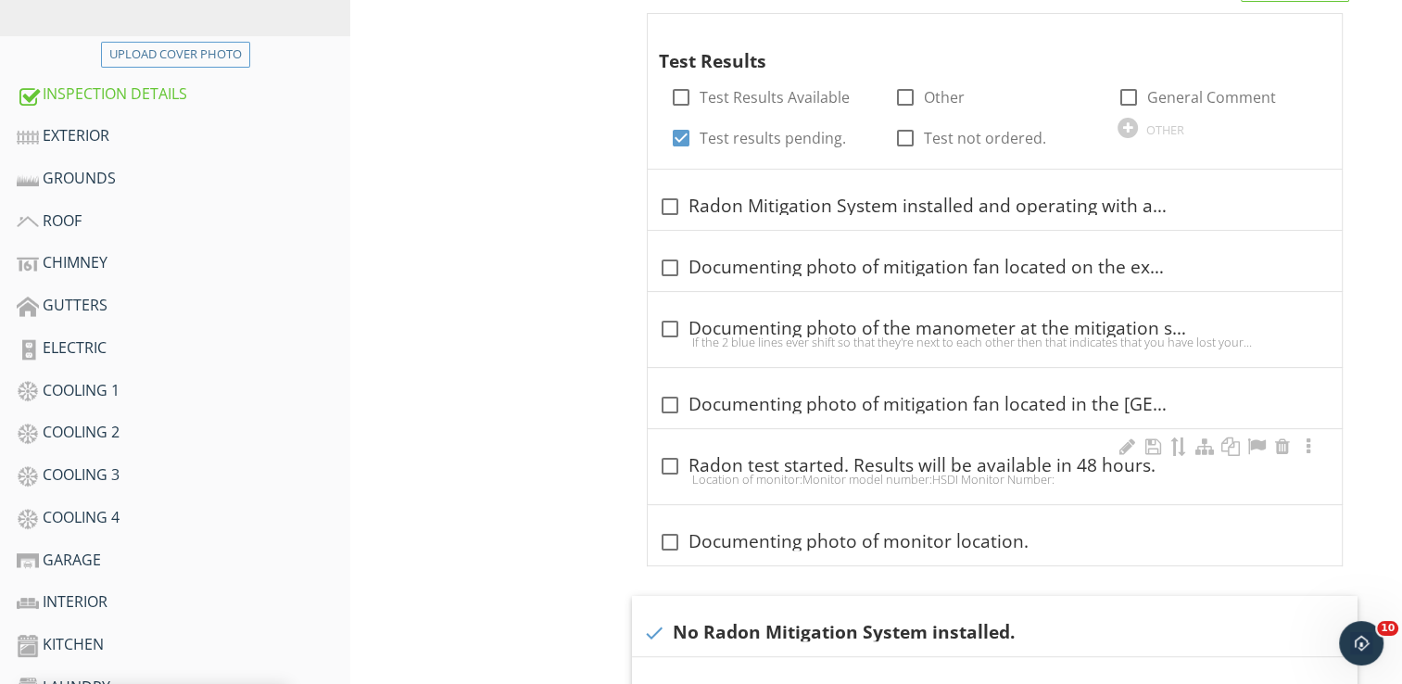
scroll to position [778, 0]
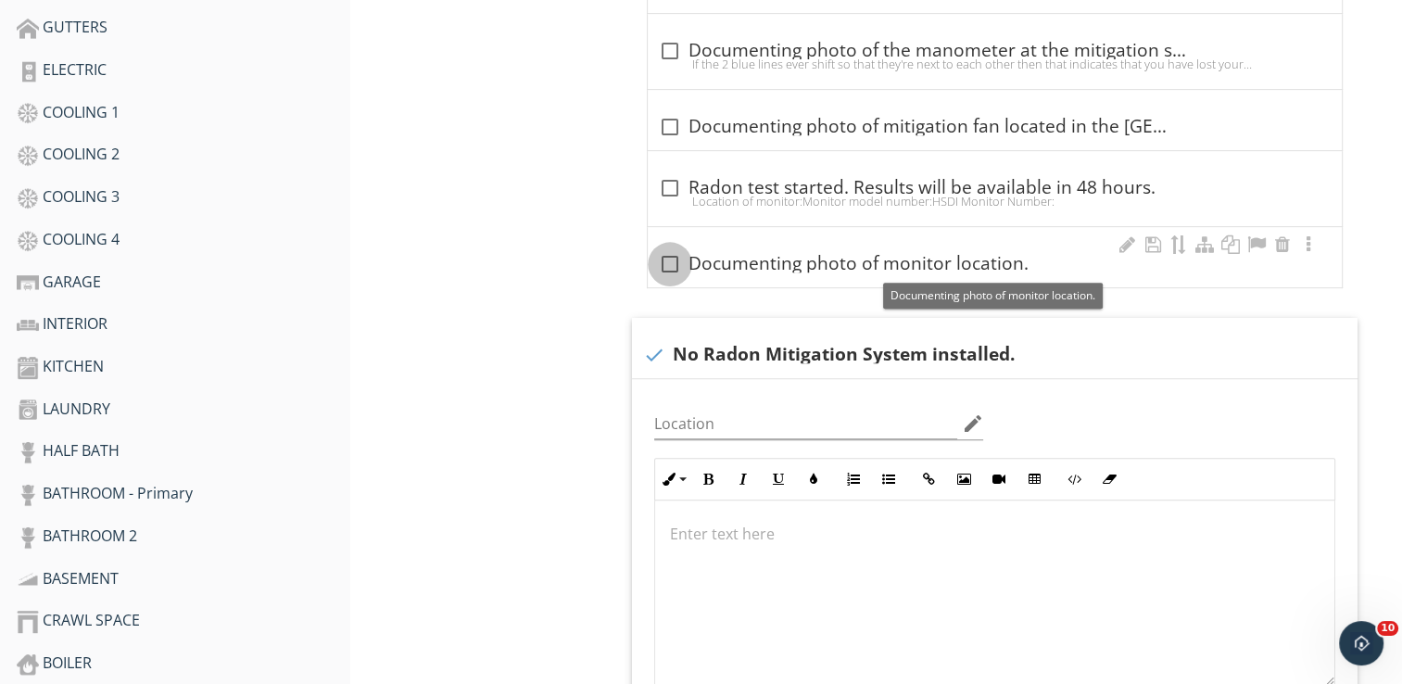
click at [674, 271] on div at bounding box center [669, 263] width 31 height 31
checkbox input "true"
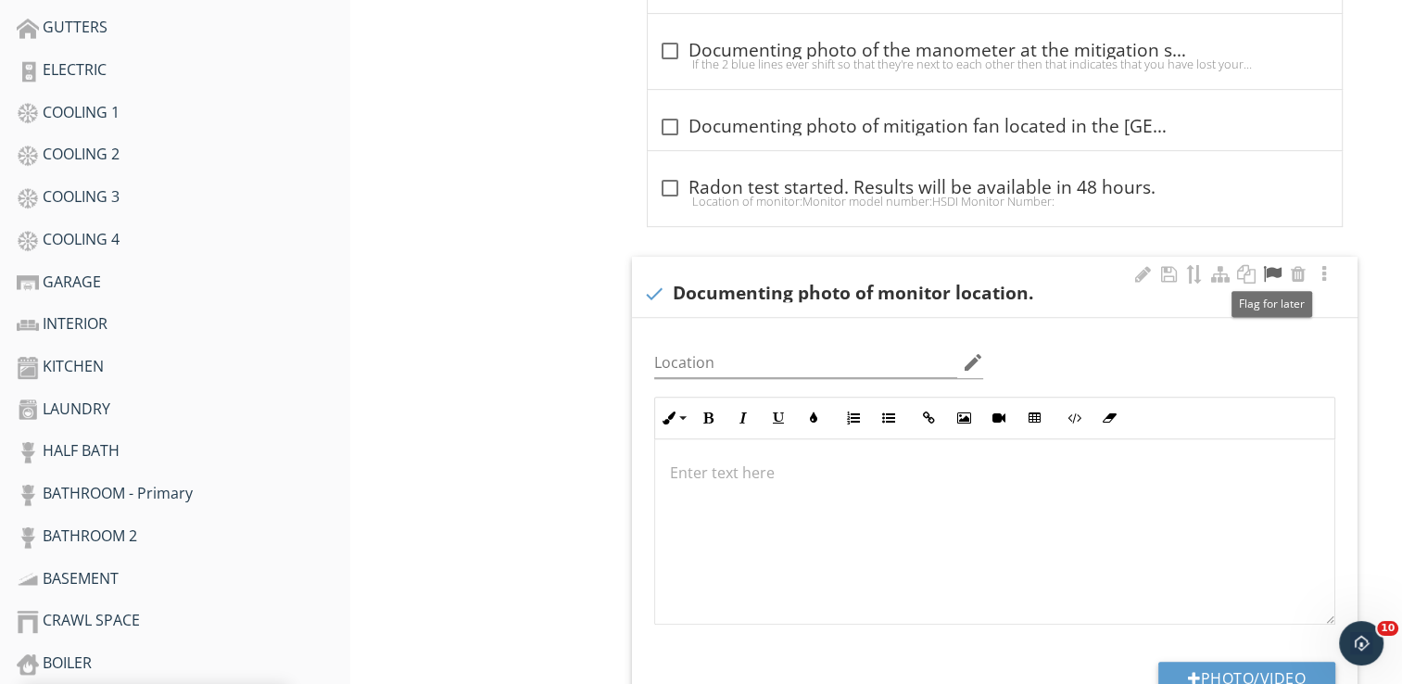
drag, startPoint x: 1277, startPoint y: 264, endPoint x: 1260, endPoint y: 265, distance: 16.7
click at [1276, 265] on div at bounding box center [1272, 274] width 22 height 19
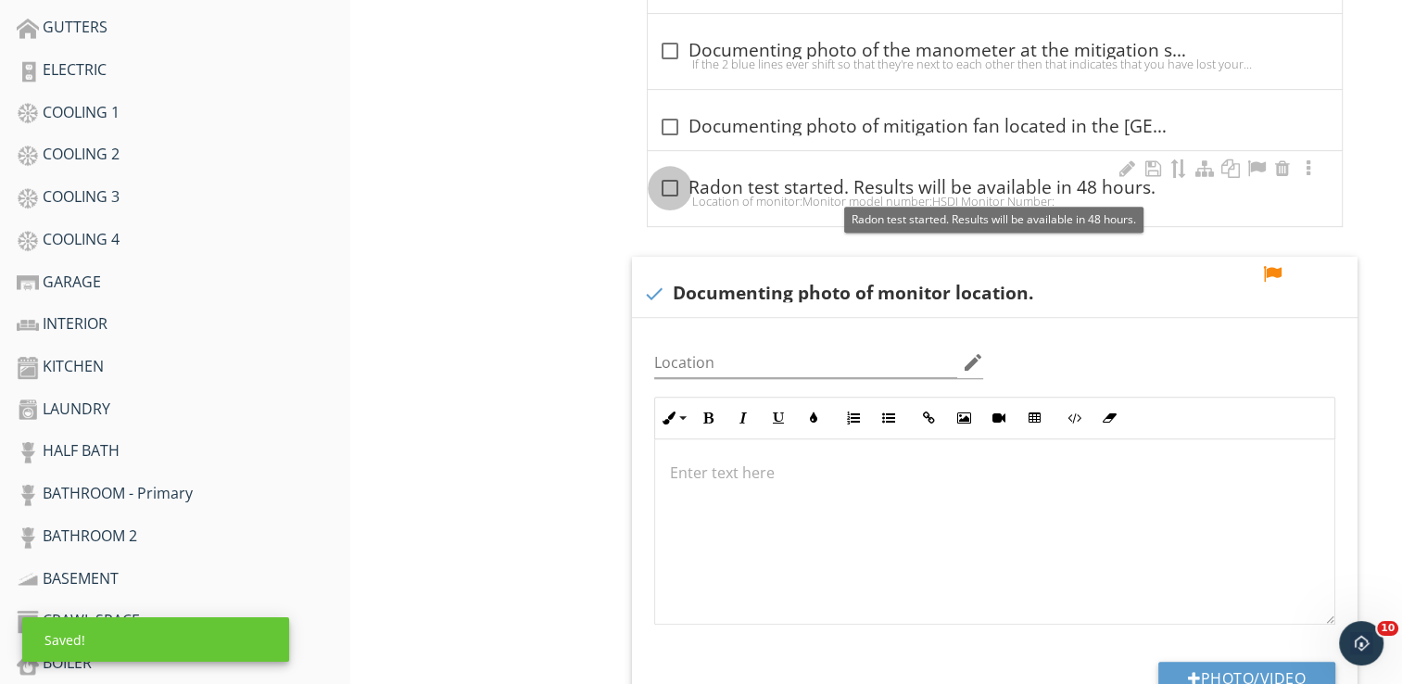
drag, startPoint x: 665, startPoint y: 185, endPoint x: 704, endPoint y: 233, distance: 61.9
click at [664, 185] on div at bounding box center [669, 187] width 31 height 31
checkbox input "true"
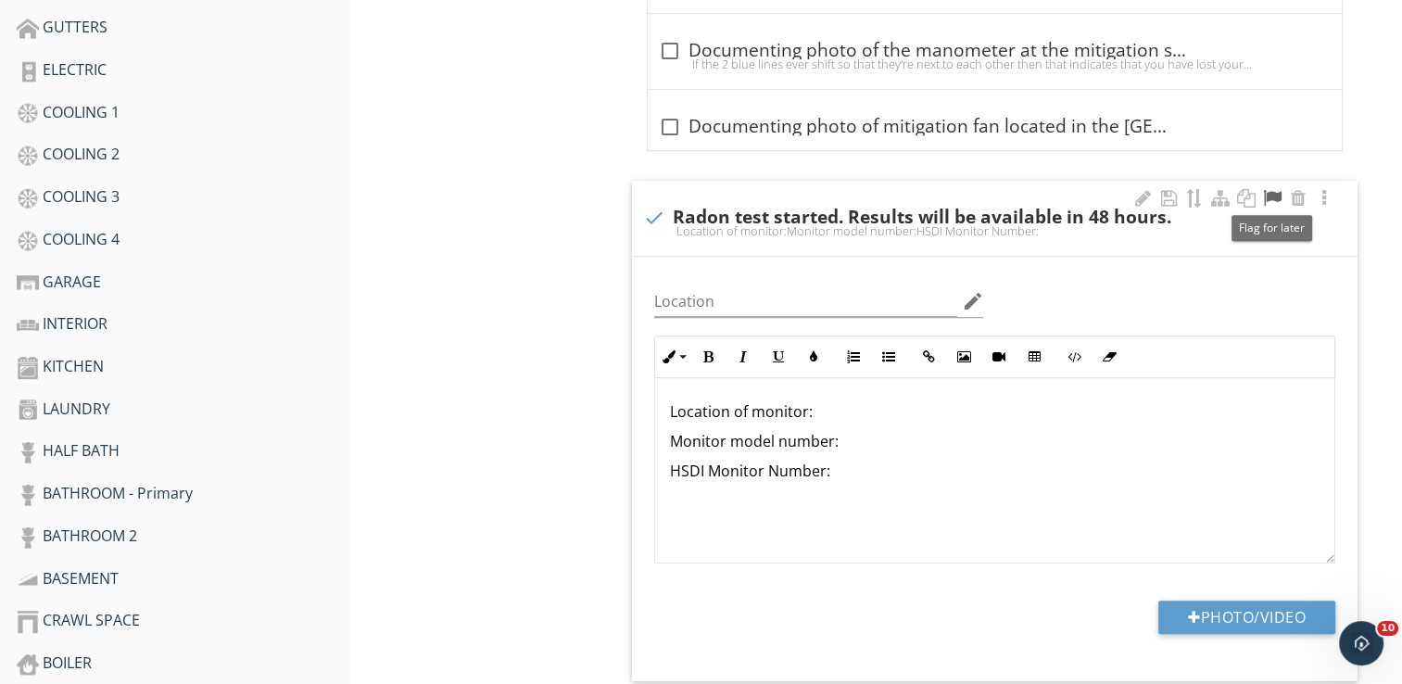
click at [1274, 194] on div at bounding box center [1272, 198] width 22 height 19
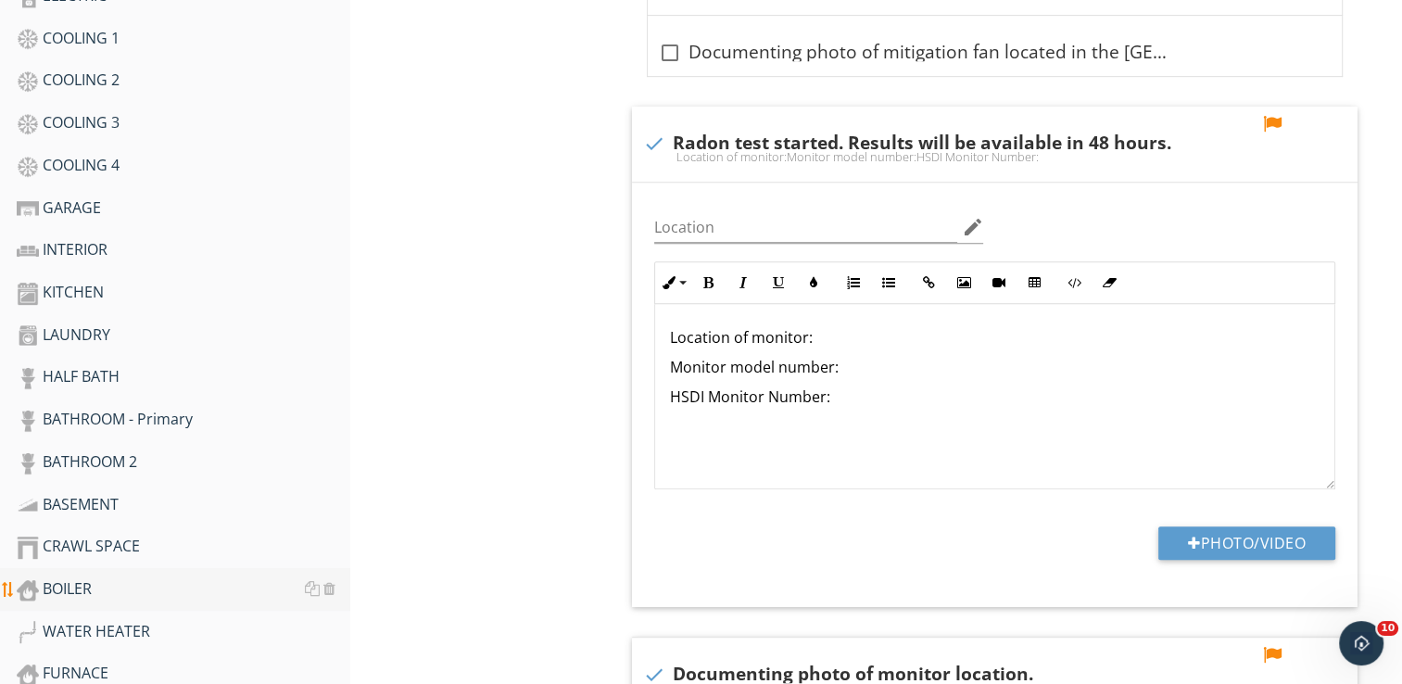
scroll to position [871, 0]
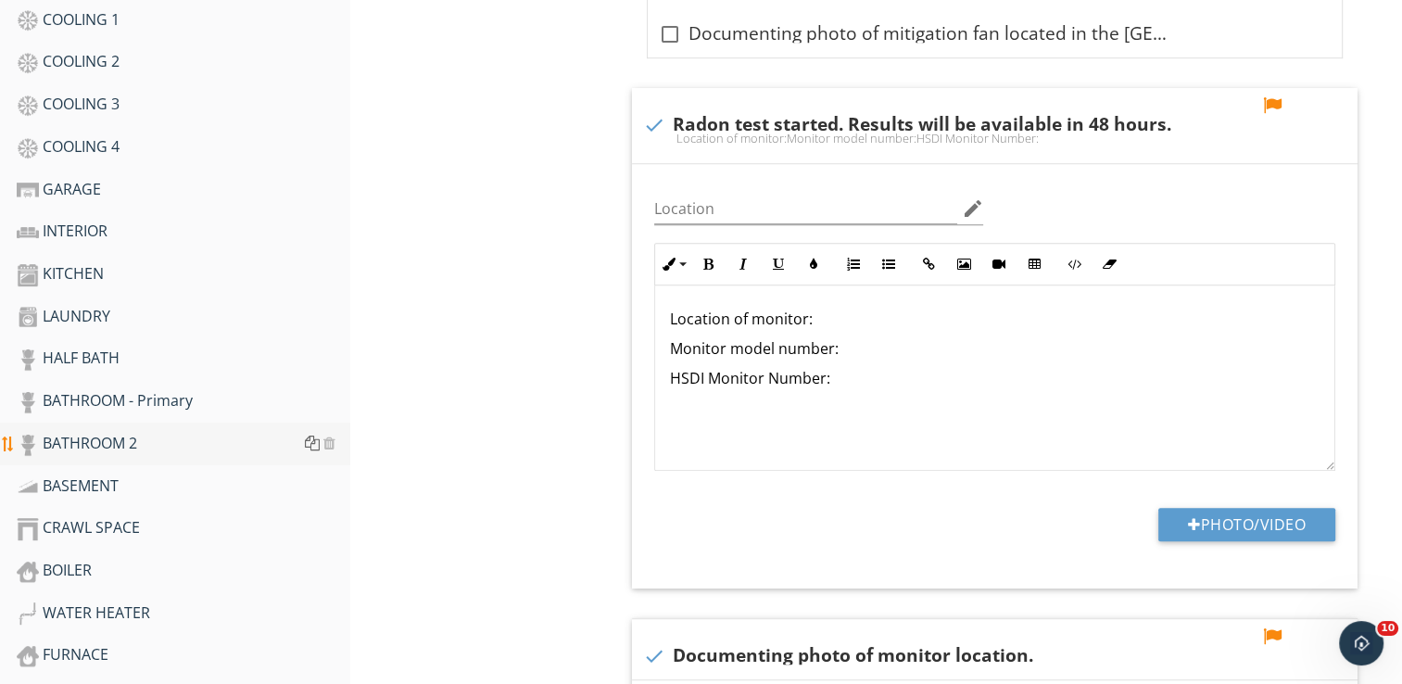
click at [317, 436] on div at bounding box center [312, 442] width 15 height 15
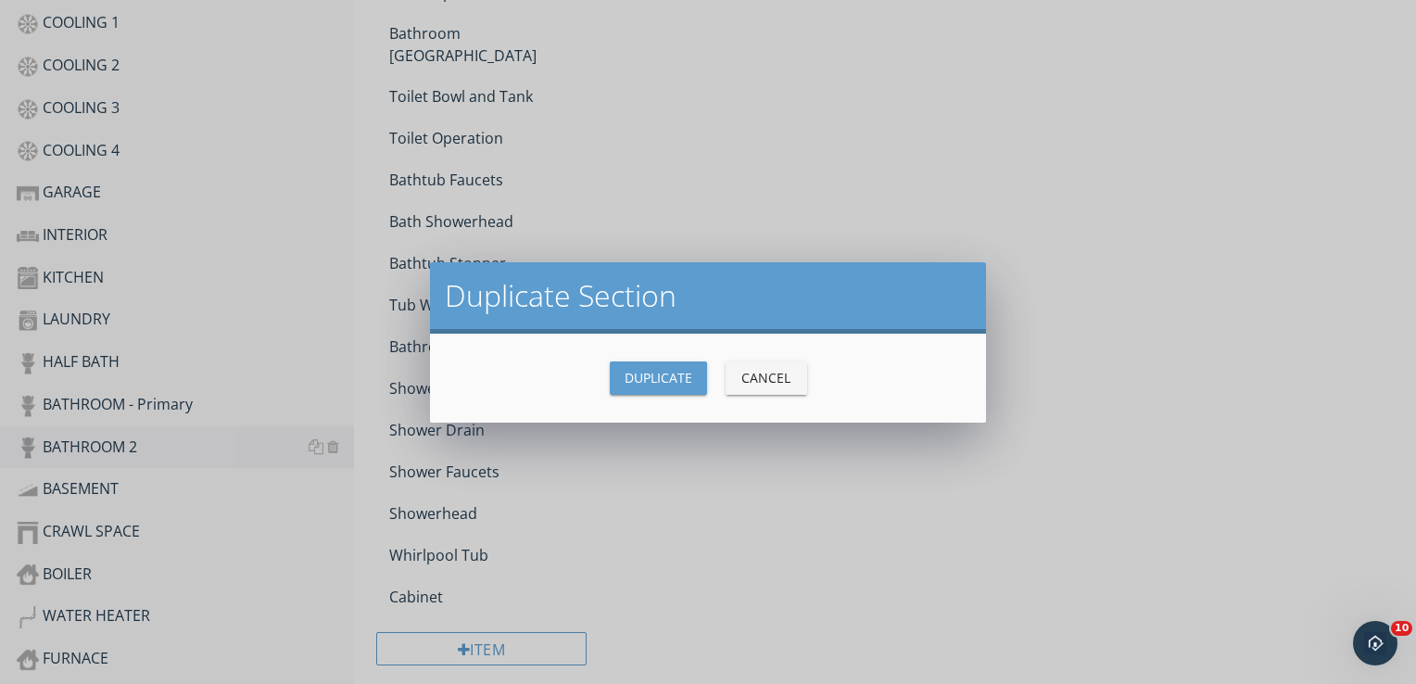
click at [649, 363] on button "Duplicate" at bounding box center [658, 377] width 97 height 33
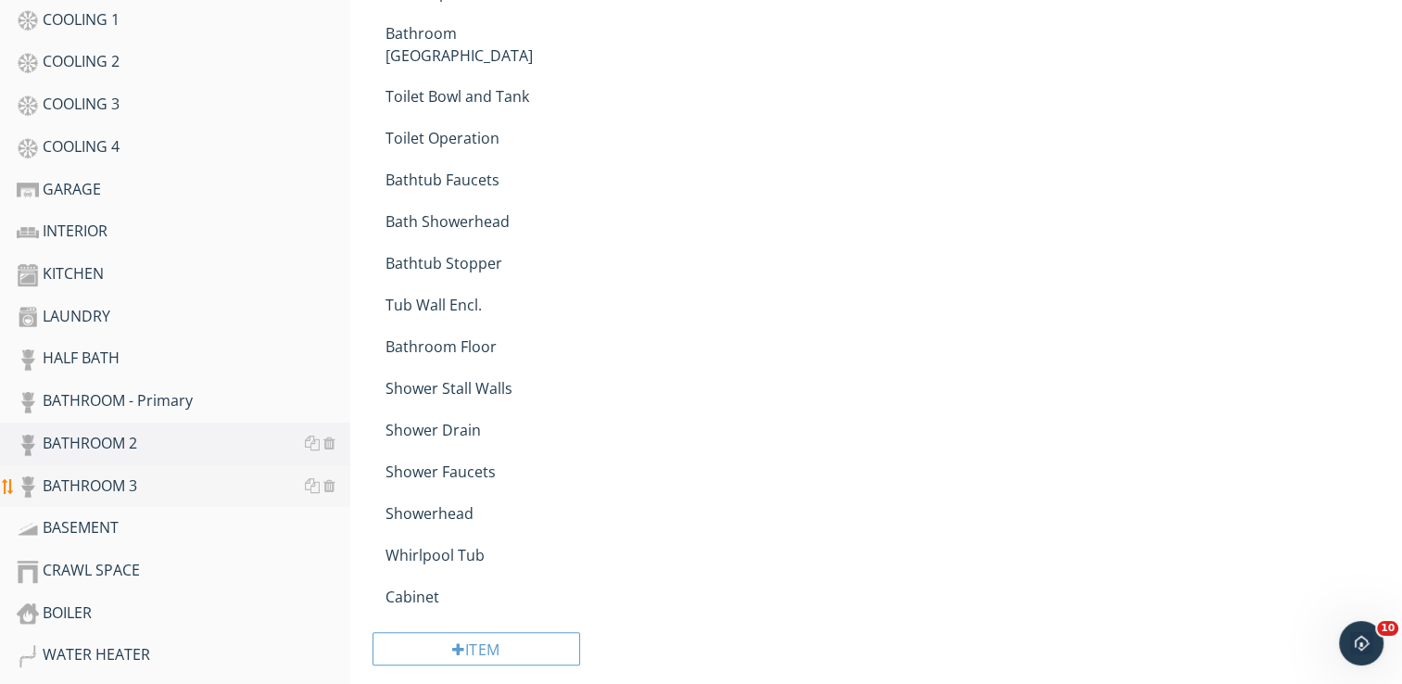
click at [303, 475] on div "BATHROOM 3" at bounding box center [184, 486] width 334 height 24
click at [315, 480] on div at bounding box center [312, 485] width 15 height 15
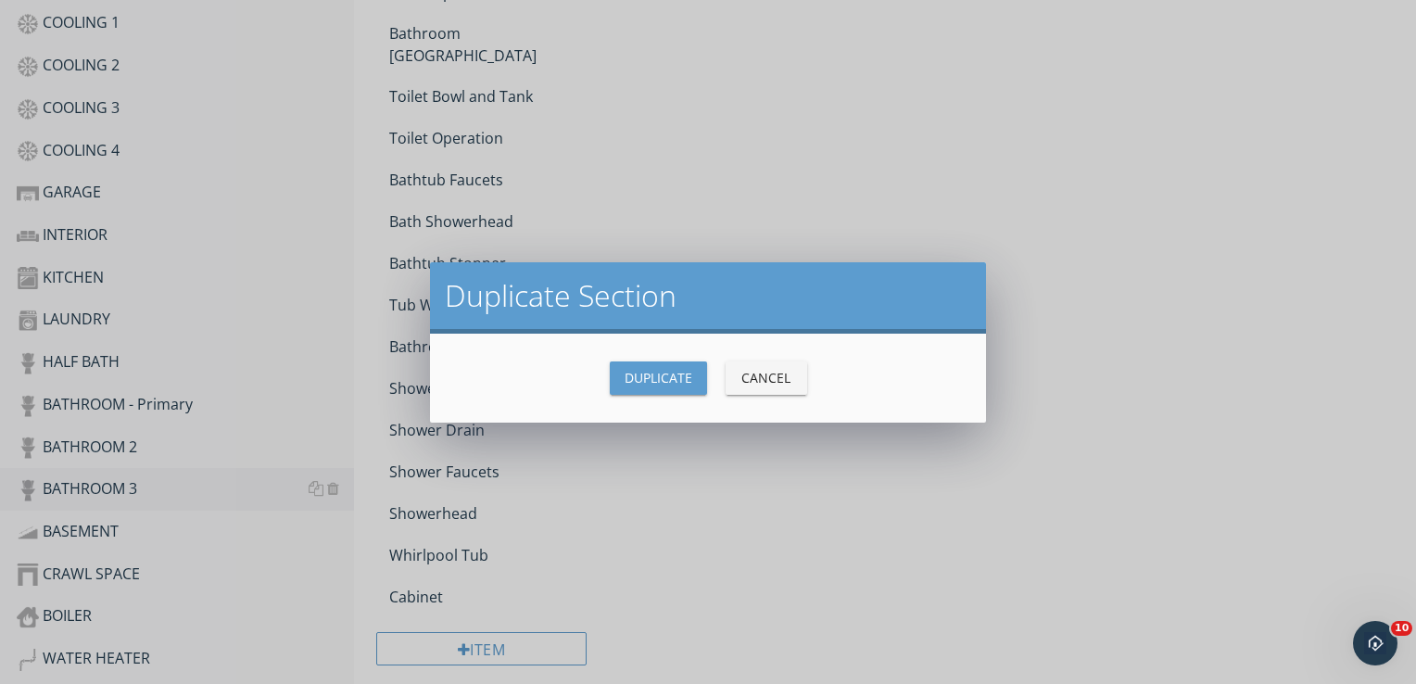
click at [691, 380] on div "Duplicate" at bounding box center [658, 377] width 68 height 19
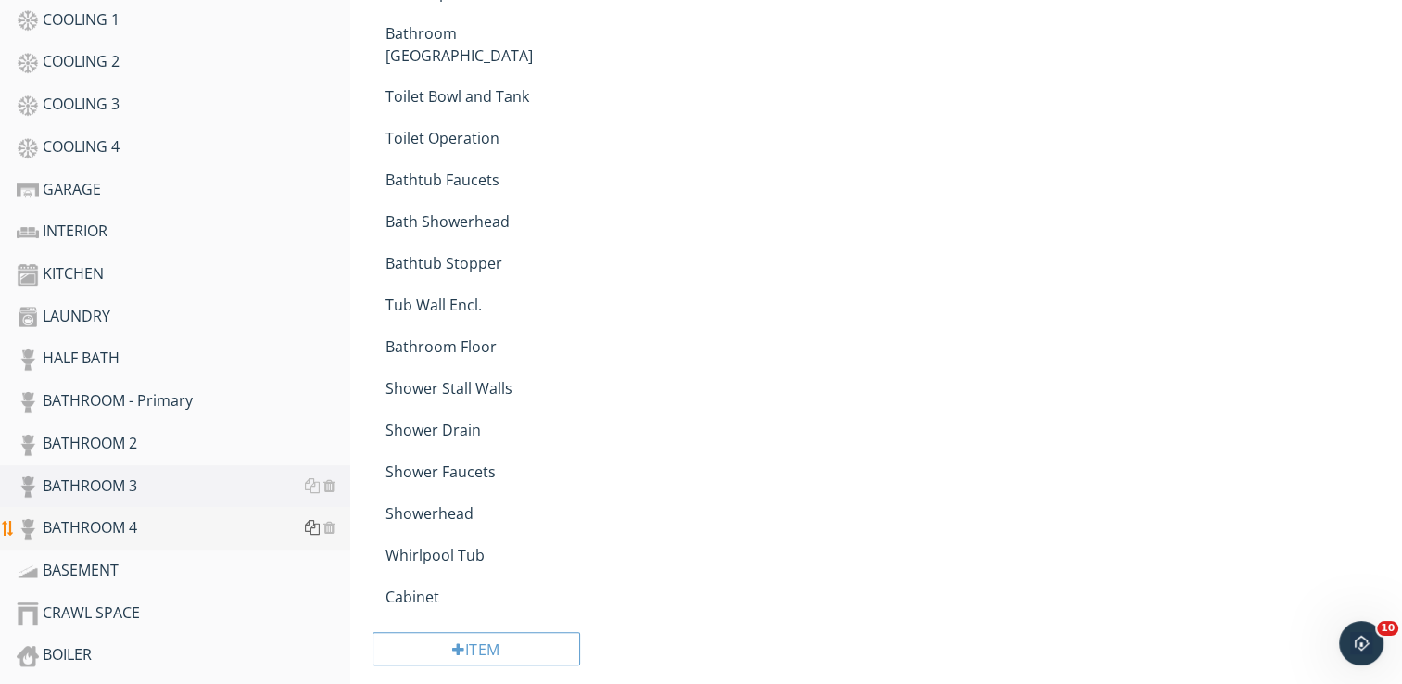
click at [312, 522] on div at bounding box center [312, 527] width 15 height 15
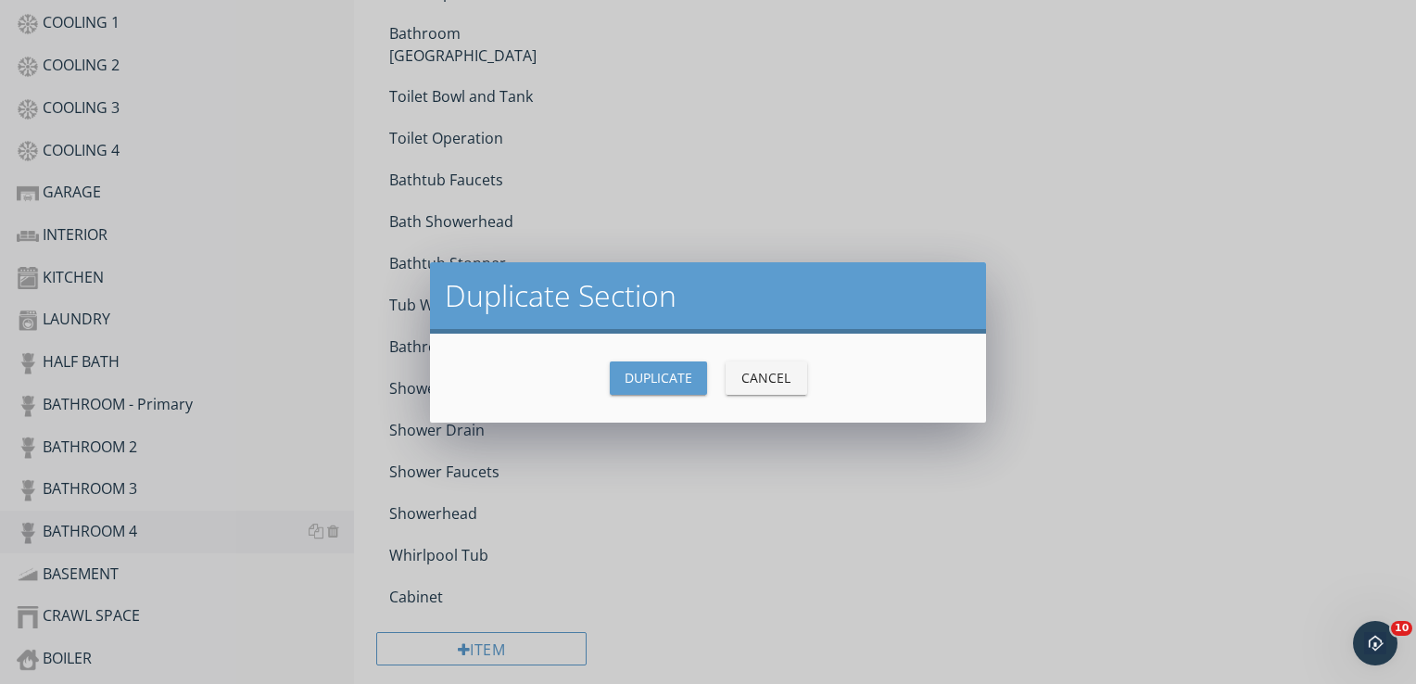
click at [653, 375] on div "Duplicate" at bounding box center [658, 377] width 68 height 19
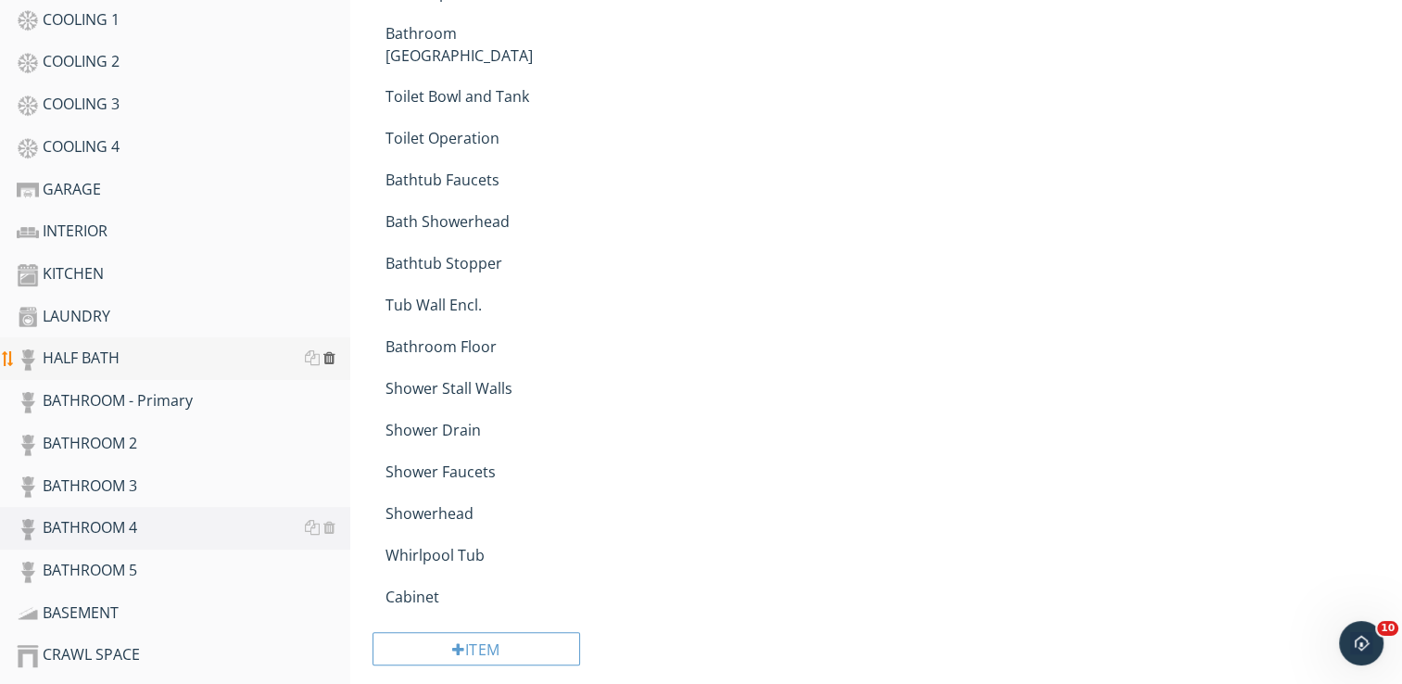
click at [333, 353] on div at bounding box center [329, 357] width 12 height 15
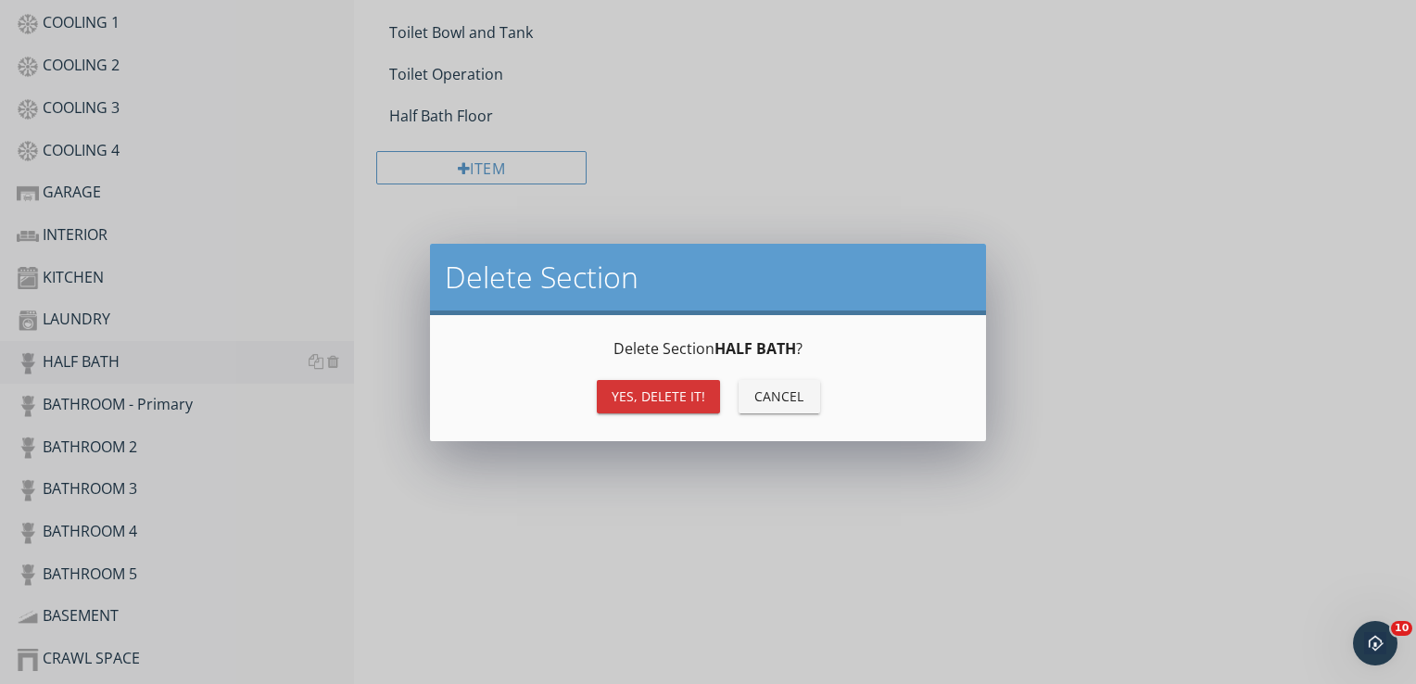
click at [652, 391] on div "Yes, Delete it!" at bounding box center [658, 395] width 94 height 19
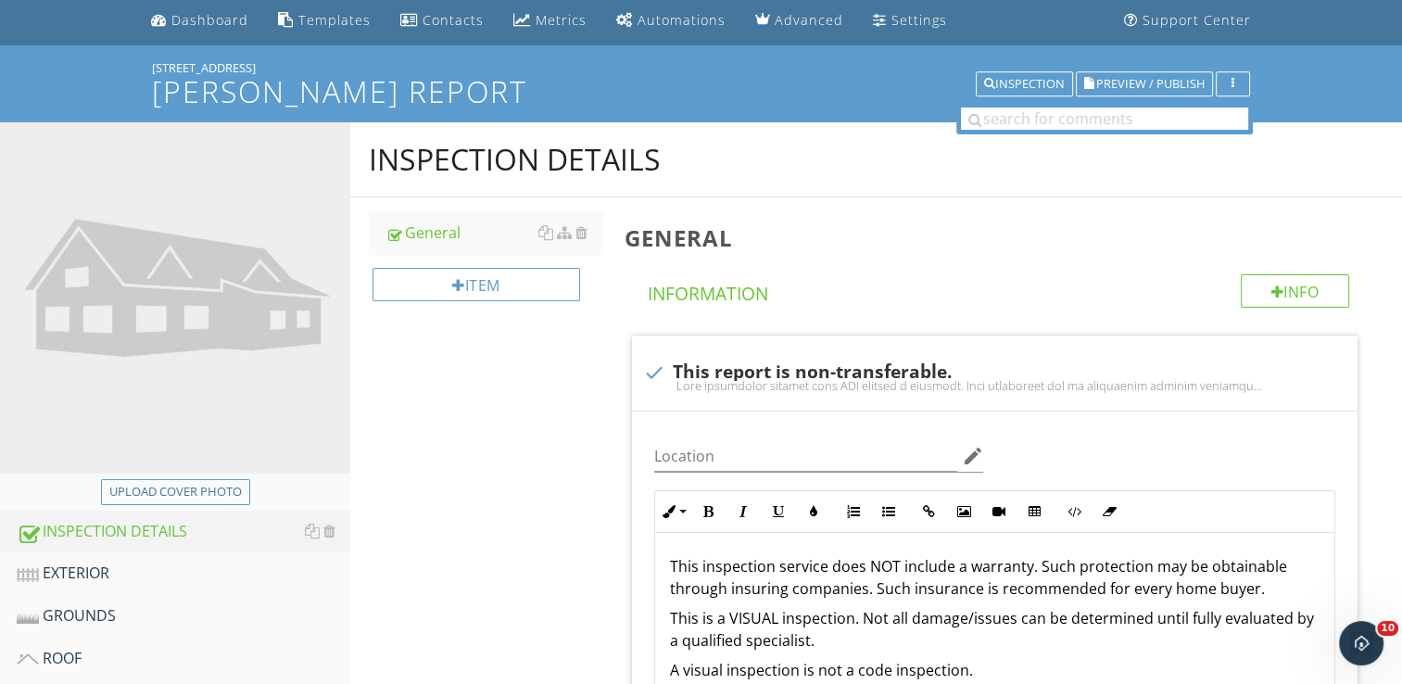
scroll to position [93, 0]
